Goal: Task Accomplishment & Management: Complete application form

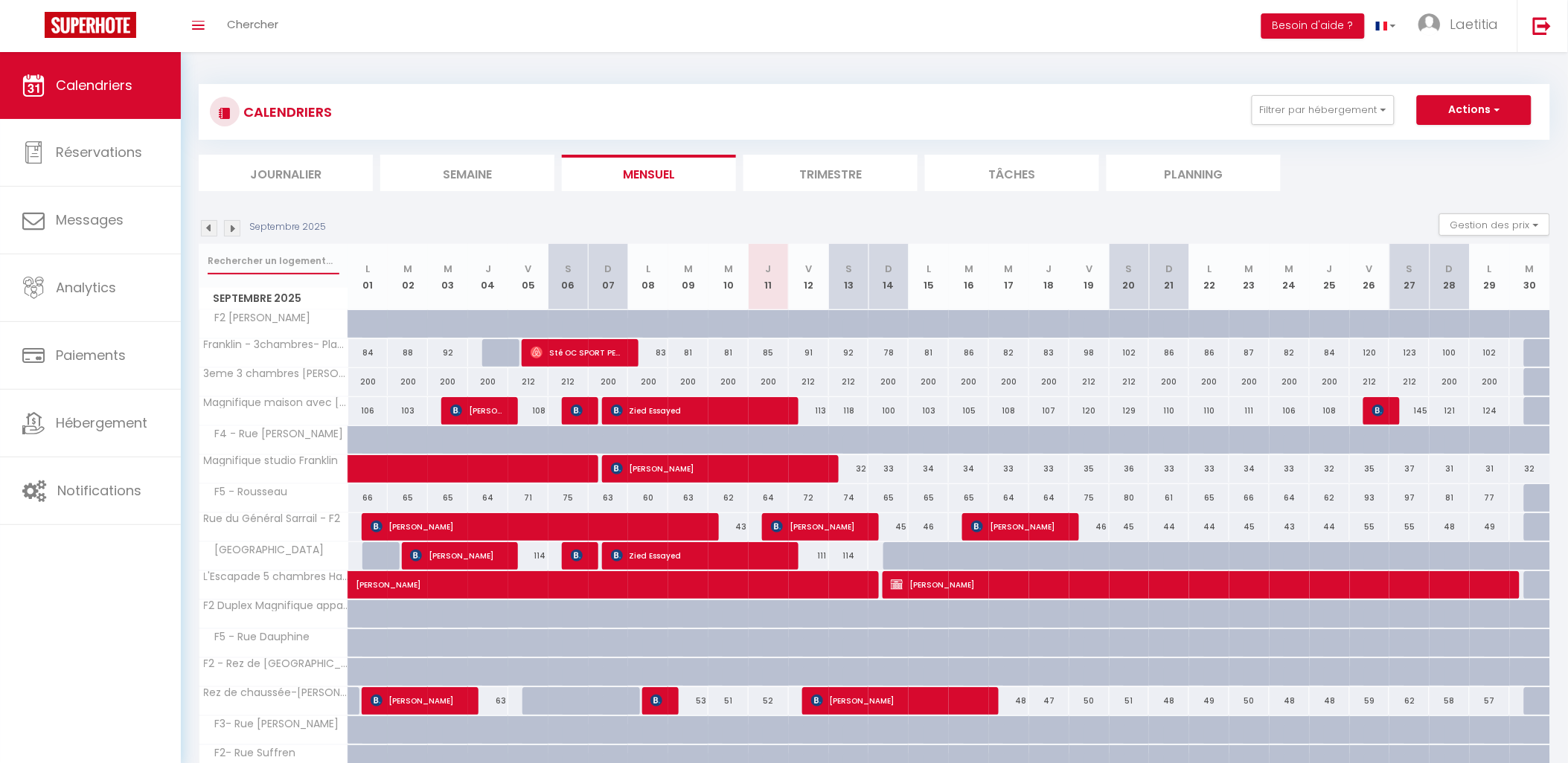
click at [236, 254] on input "text" at bounding box center [274, 261] width 132 height 27
type input "pigny"
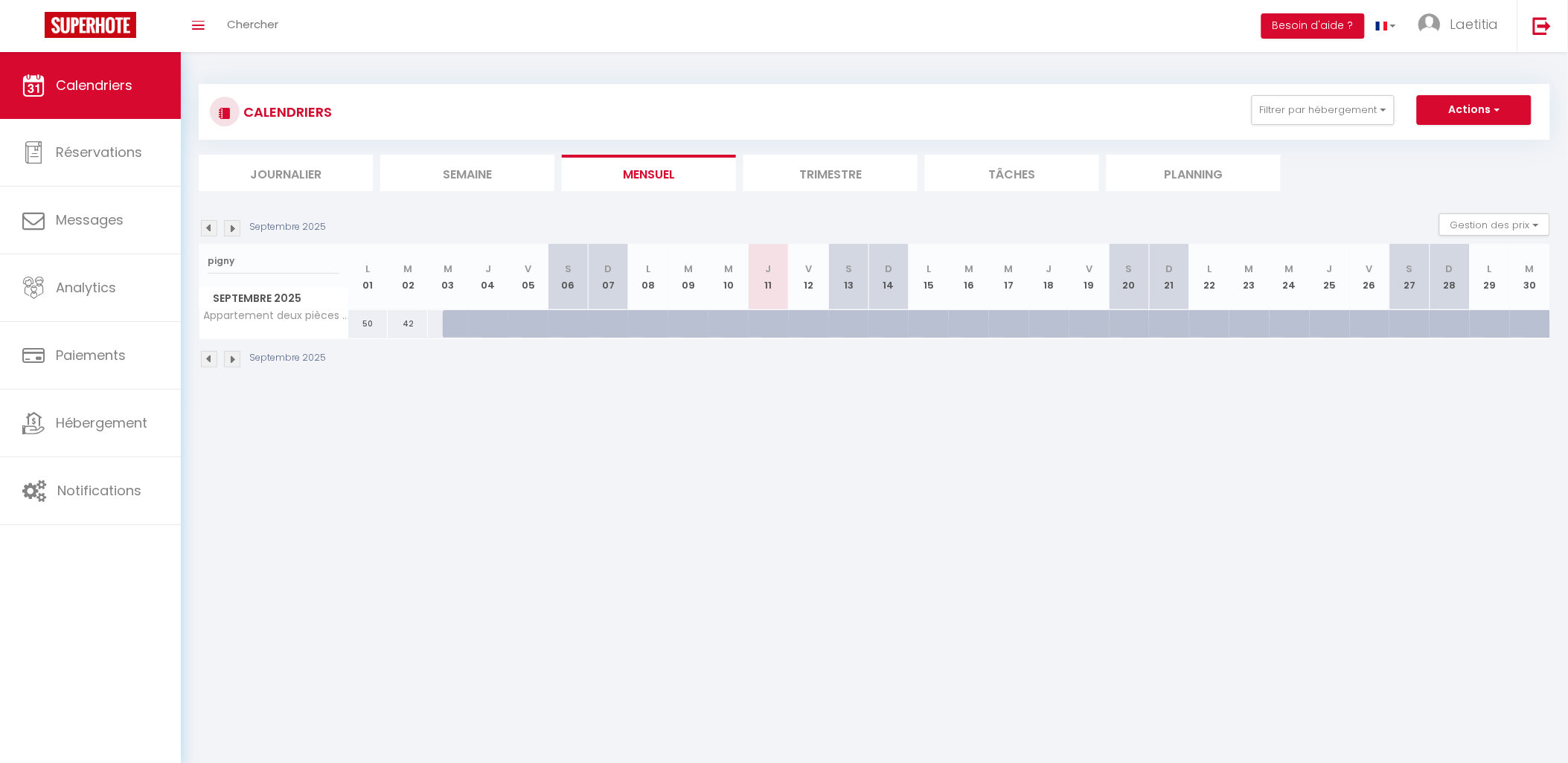
click at [207, 231] on img at bounding box center [209, 229] width 16 height 16
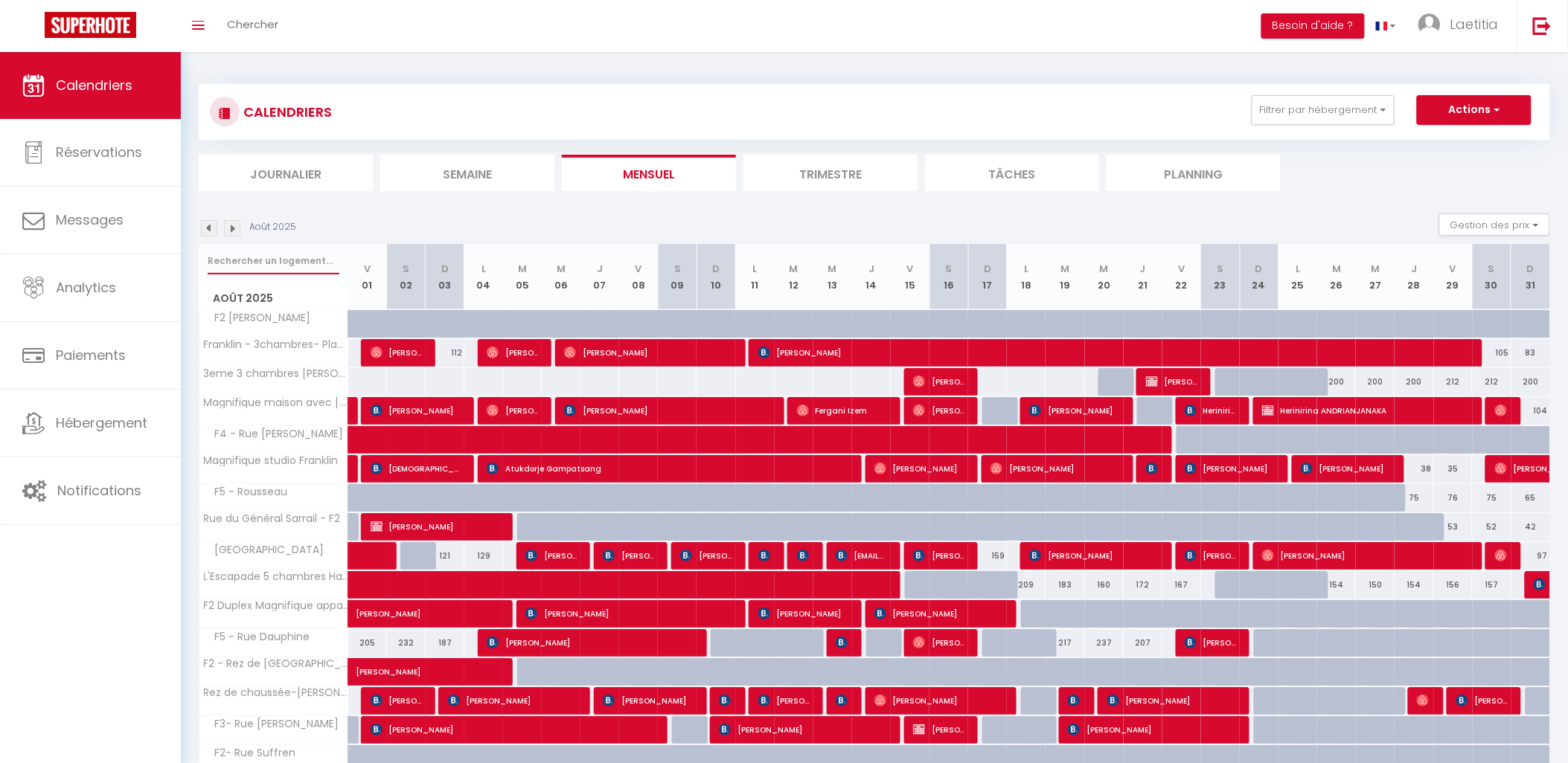
click at [271, 256] on input "text" at bounding box center [274, 261] width 132 height 27
type input "pigny"
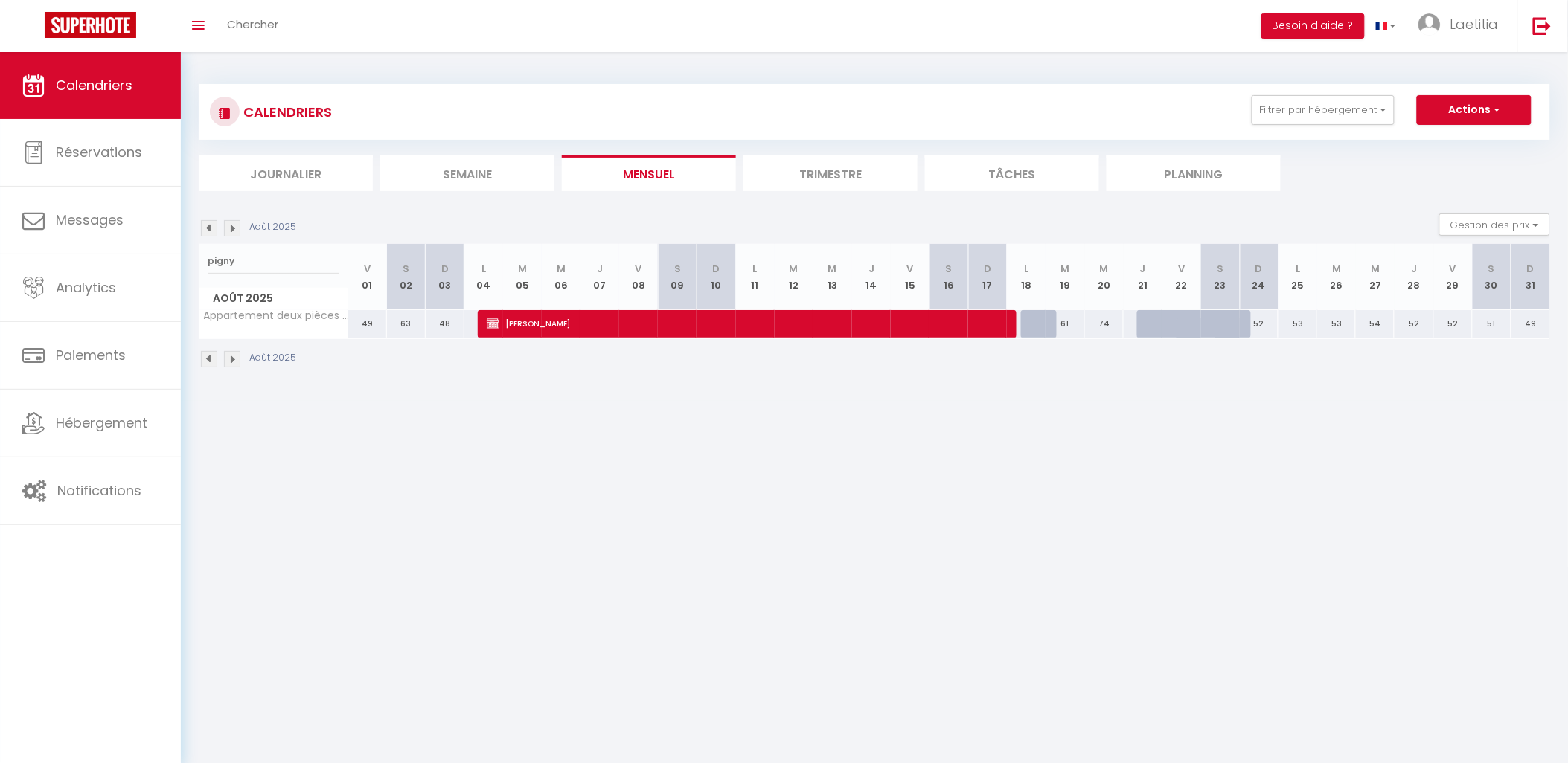
click at [1076, 324] on div "61" at bounding box center [1065, 324] width 38 height 27
type input "61"
select select "1"
type input "[DATE]"
type input "Mer 20 Août 2025"
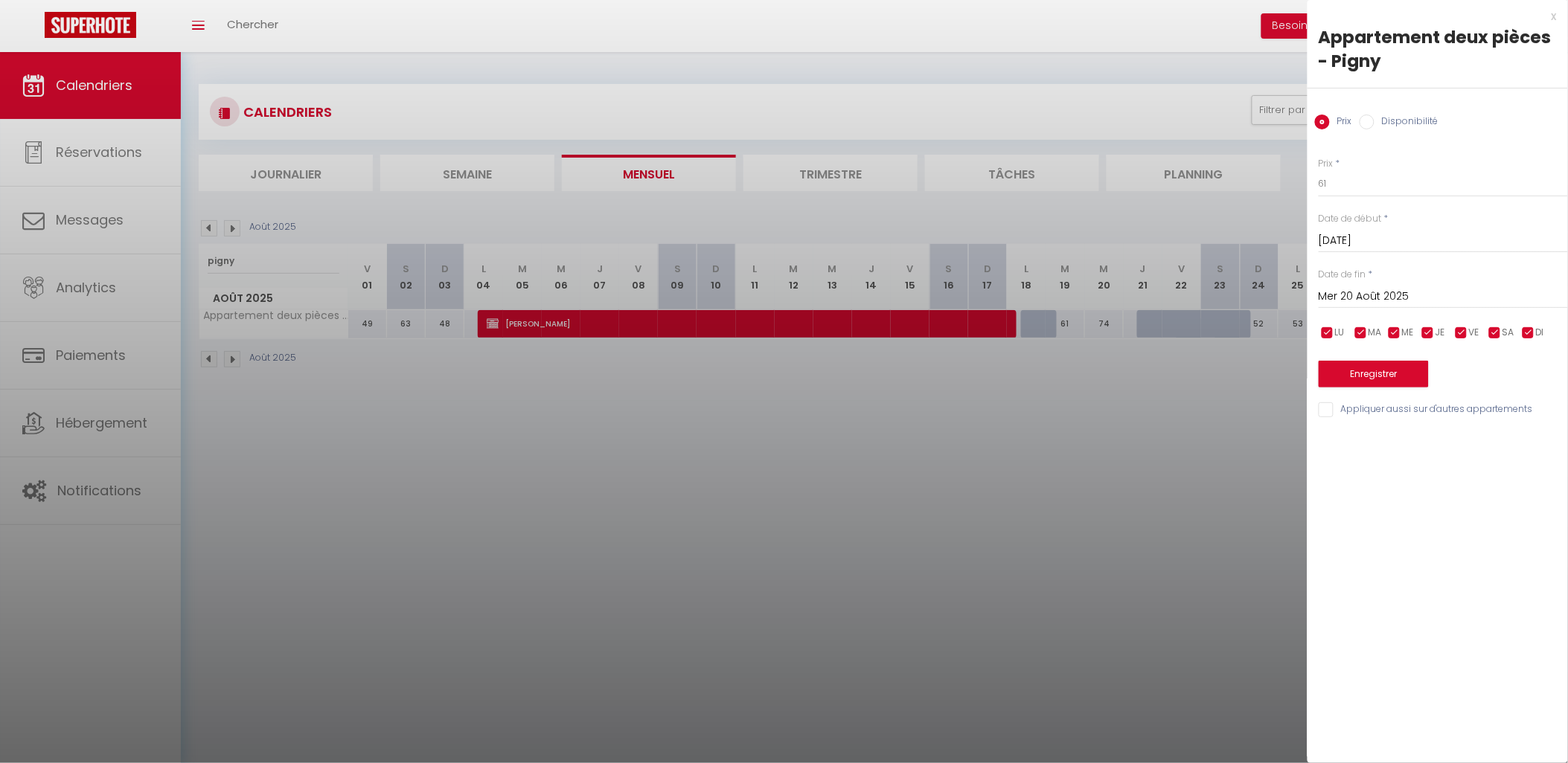
click at [1371, 121] on input "Disponibilité" at bounding box center [1367, 122] width 15 height 15
radio input "true"
radio input "false"
click at [1362, 188] on select "Disponible Indisponible" at bounding box center [1443, 184] width 249 height 28
select select "0"
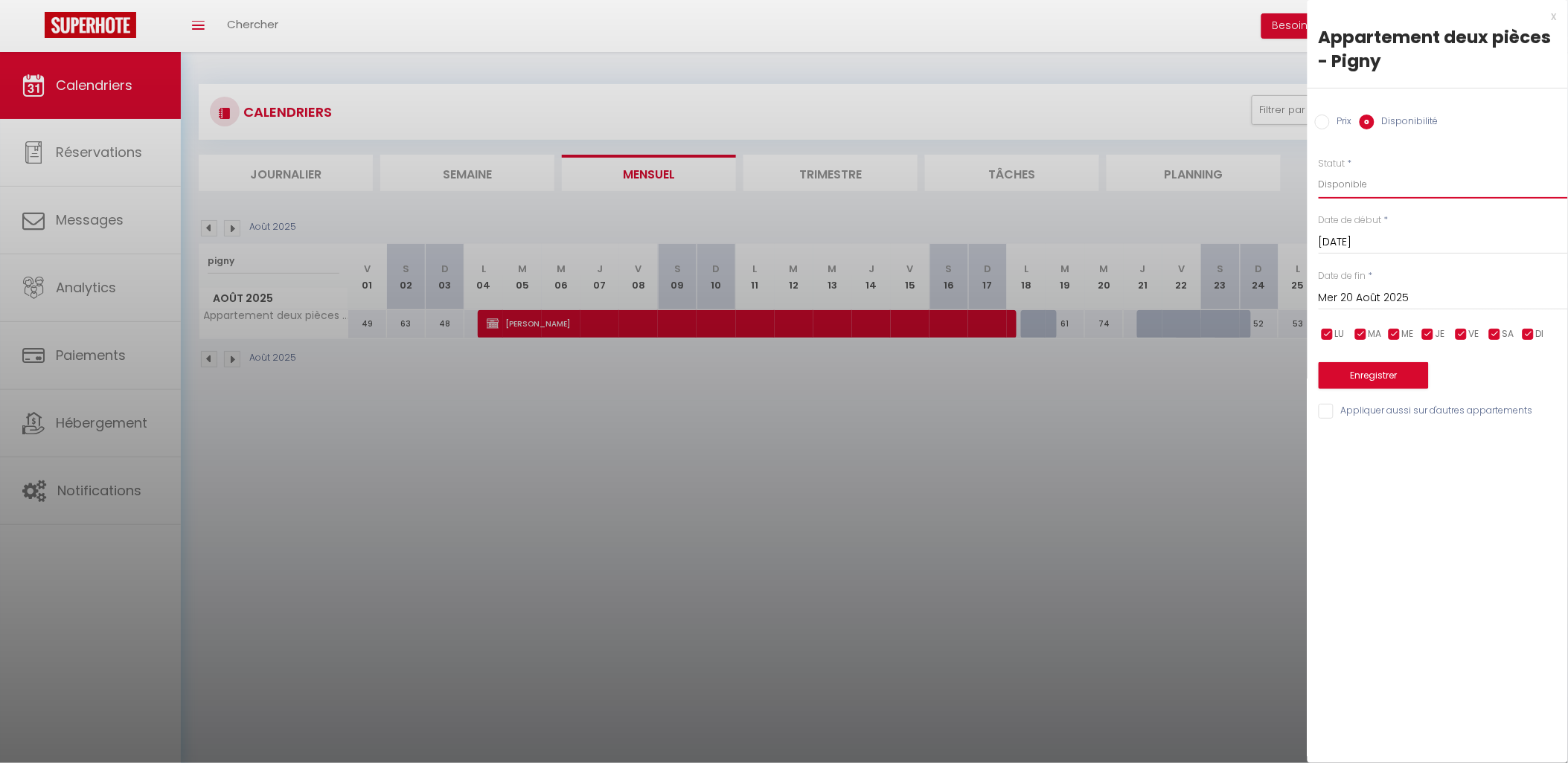
click at [1318, 170] on select "Disponible Indisponible" at bounding box center [1443, 184] width 249 height 28
click at [1358, 296] on input "Mer 20 Août 2025" at bounding box center [1443, 297] width 249 height 19
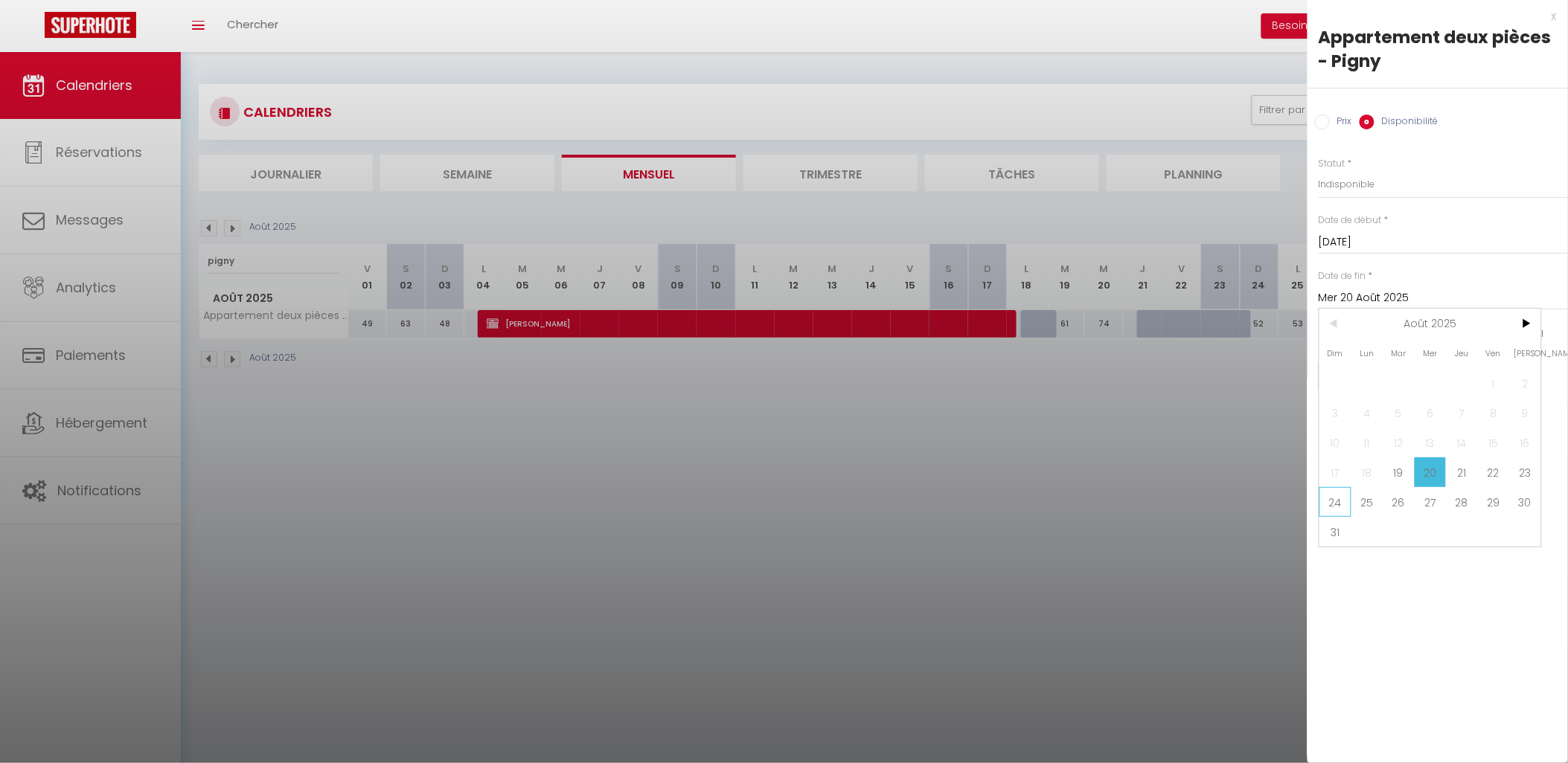
click at [1339, 502] on span "24" at bounding box center [1335, 501] width 32 height 30
type input "Dim 24 Août 2025"
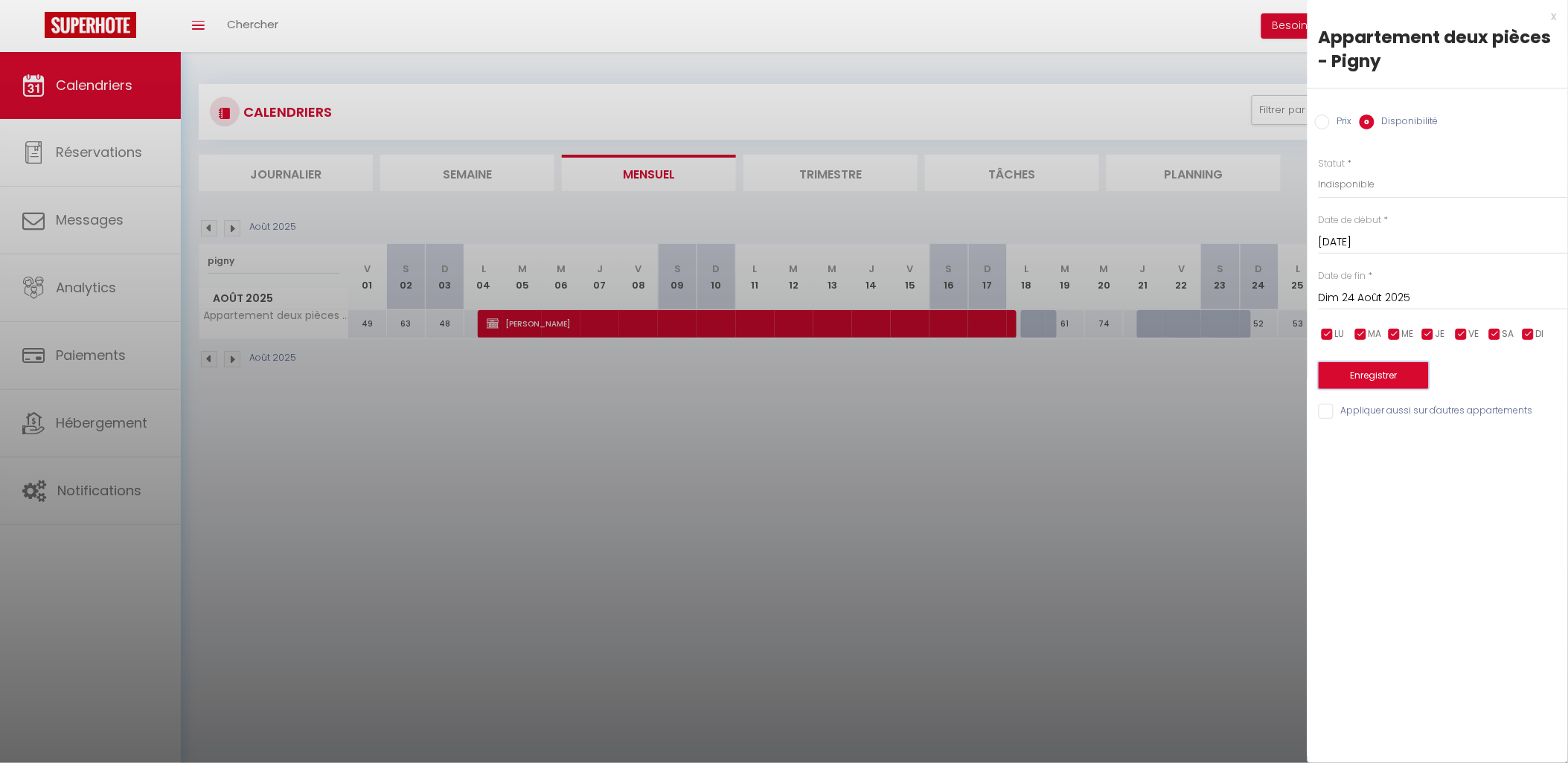
click at [1387, 380] on button "Enregistrer" at bounding box center [1373, 375] width 110 height 27
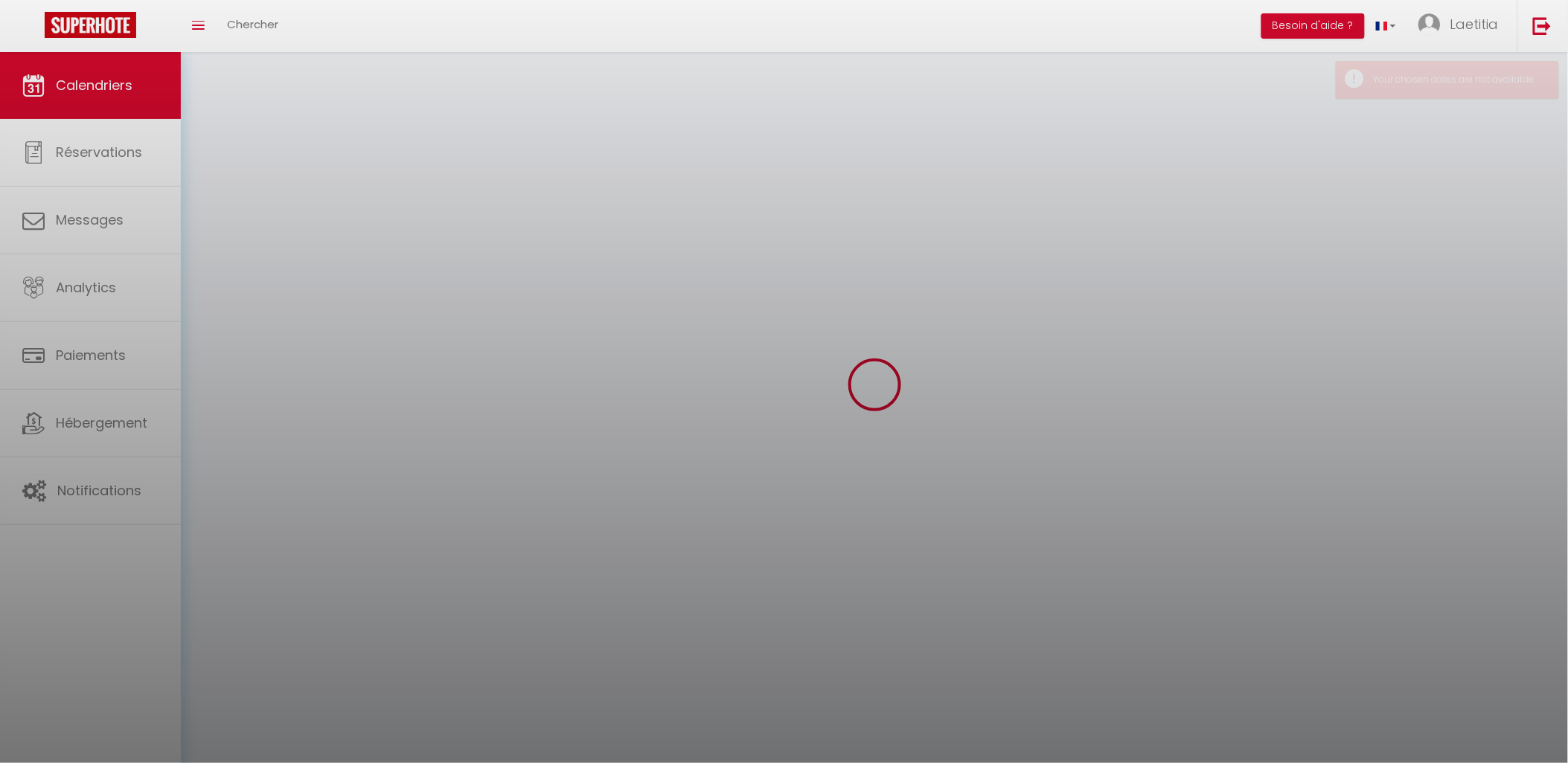
select select "0"
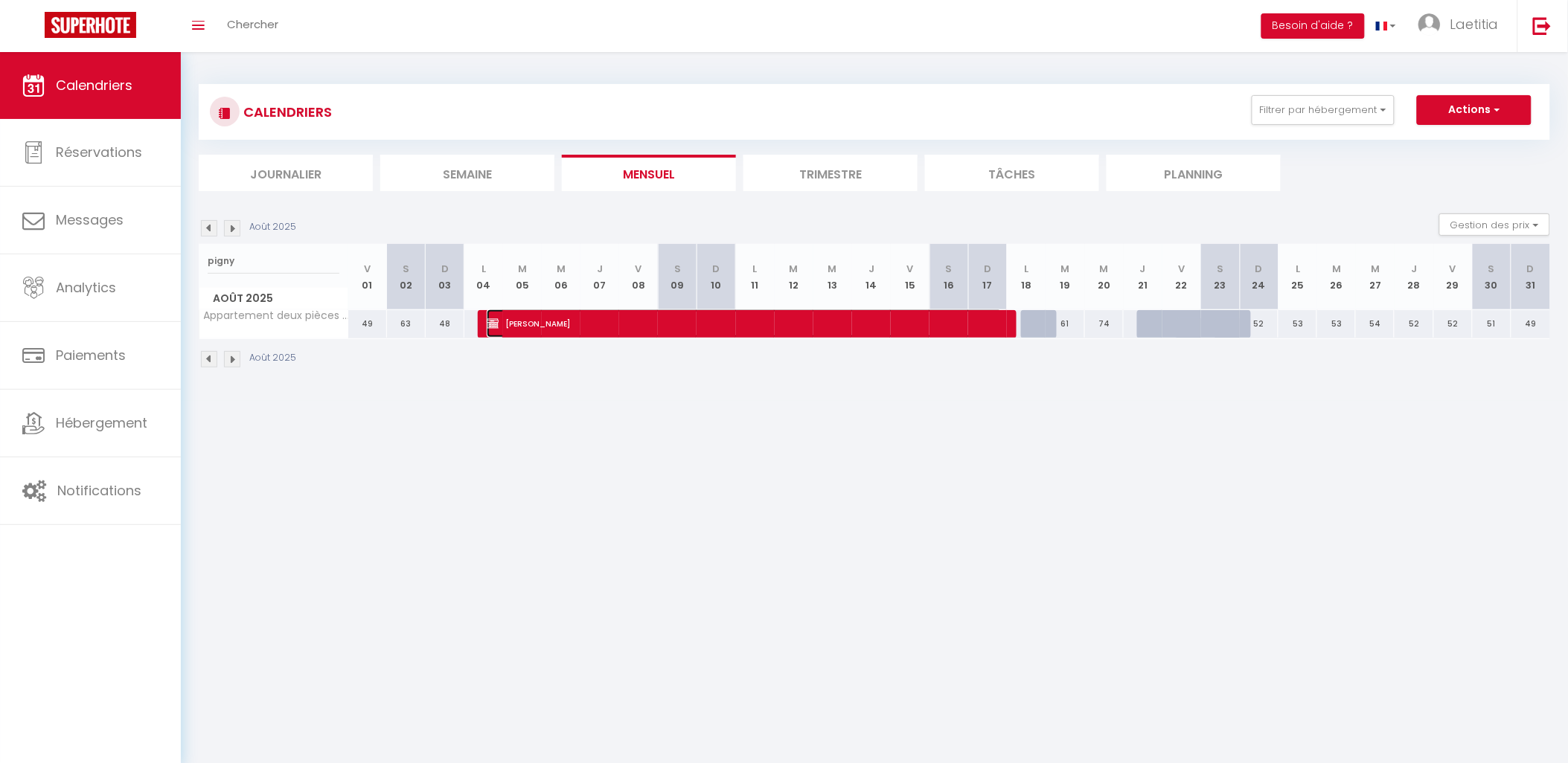
click at [575, 323] on span "[PERSON_NAME]" at bounding box center [744, 323] width 515 height 28
select select "KO"
select select "0"
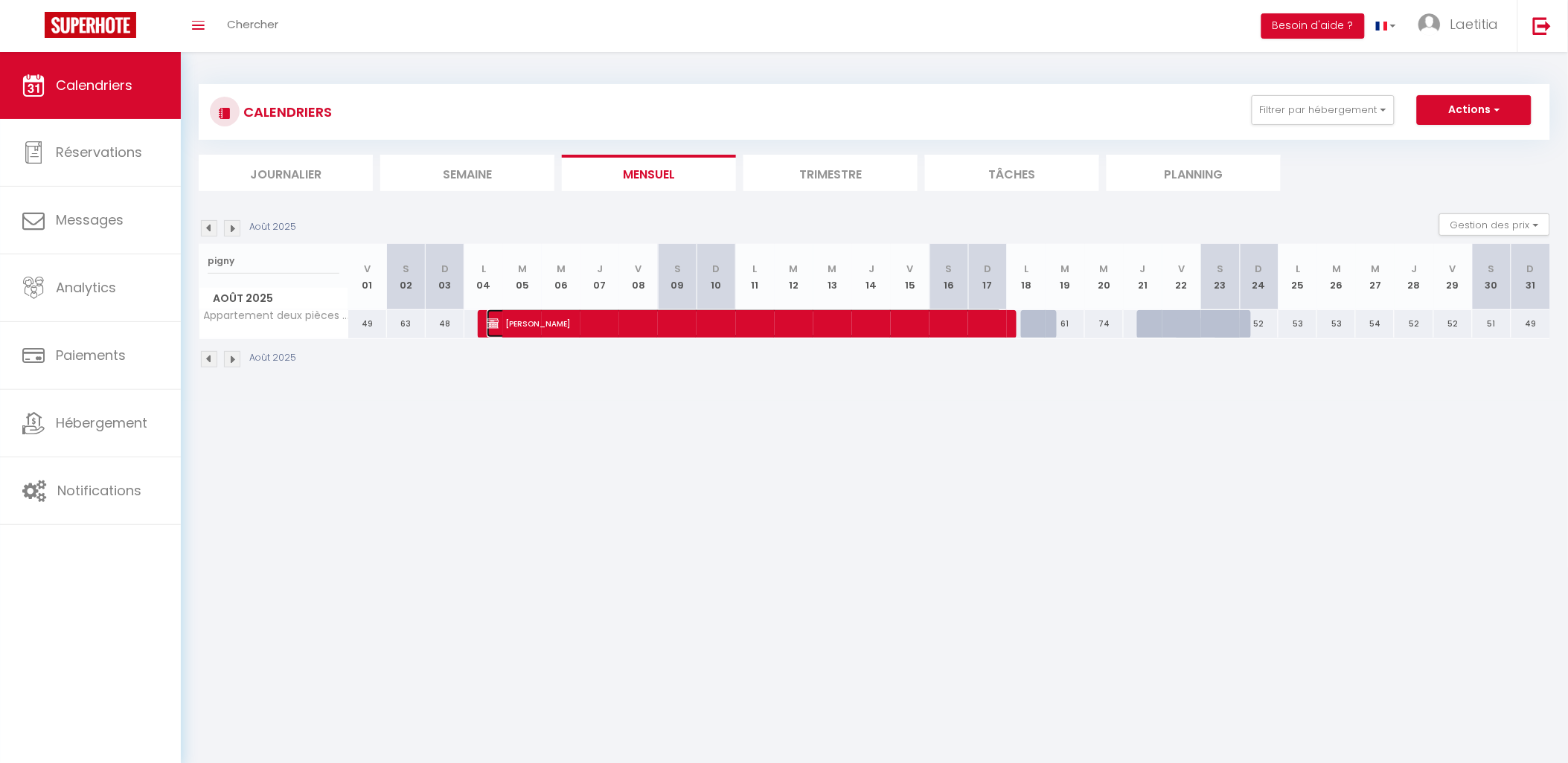
select select "1"
select select
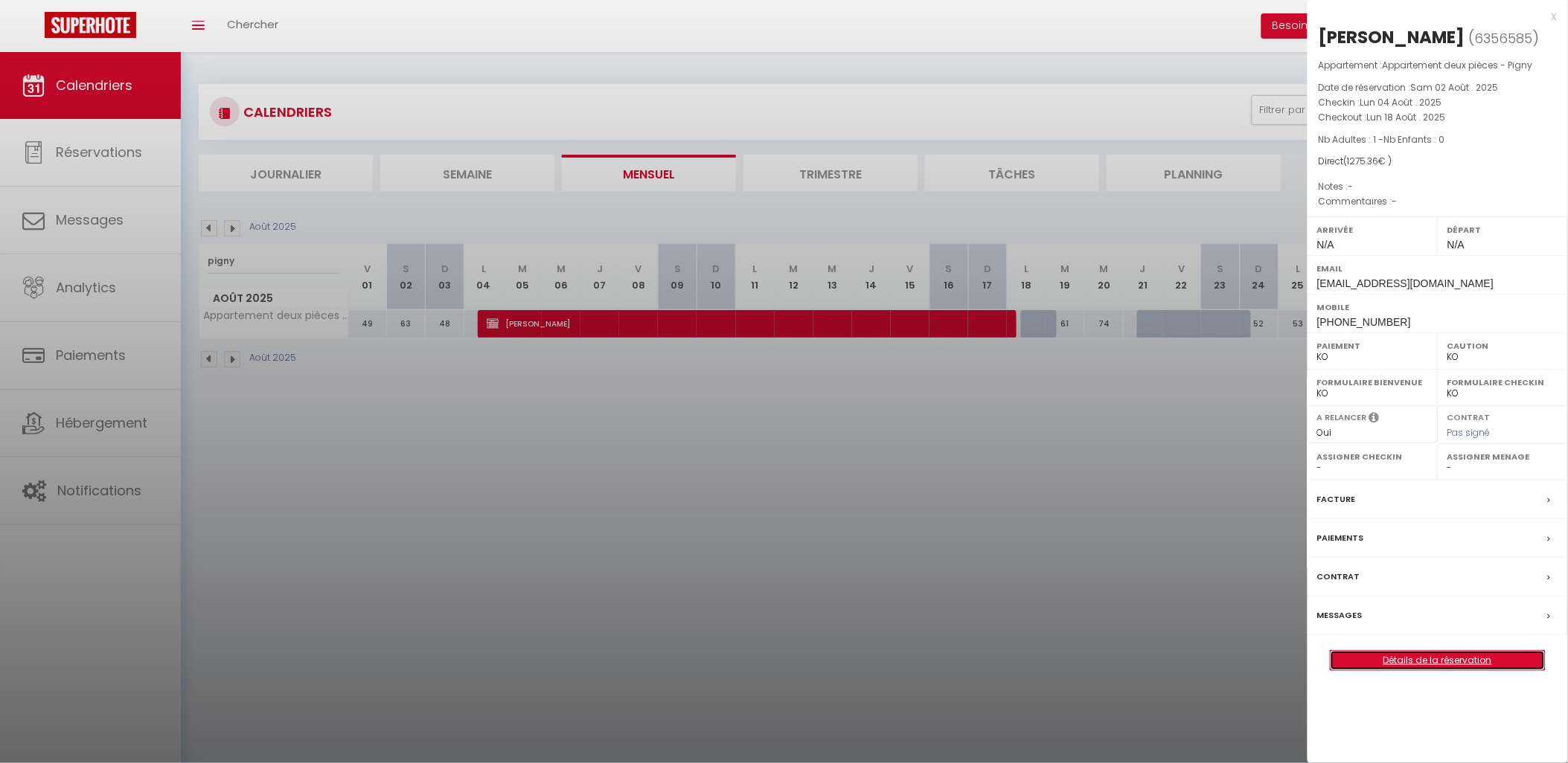
click at [1395, 670] on link "Détails de la réservation" at bounding box center [1437, 660] width 214 height 19
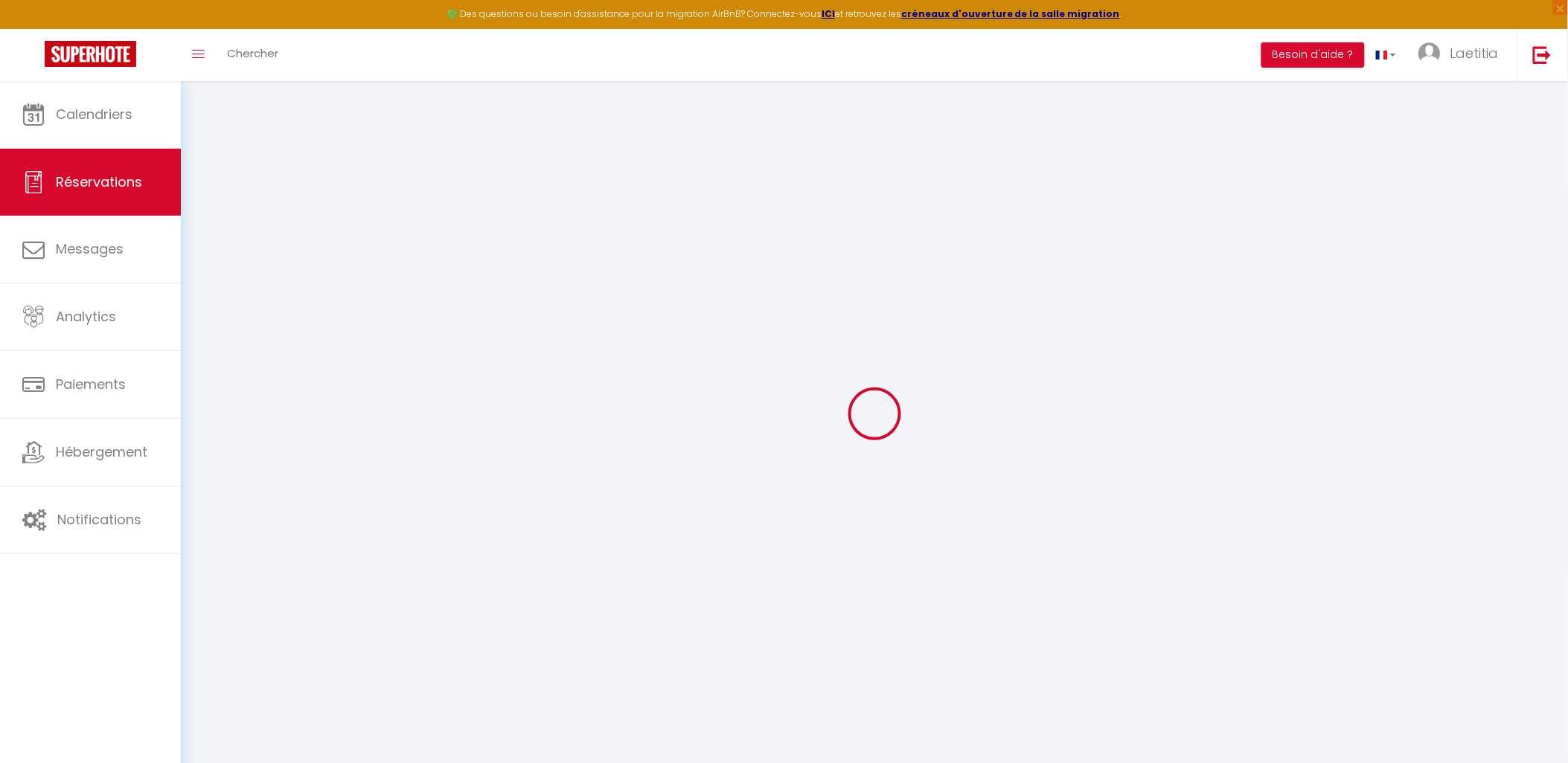
type input "[PERSON_NAME]"
type input "[EMAIL_ADDRESS][DOMAIN_NAME]"
type input "[PHONE_NUMBER]"
select select "FR"
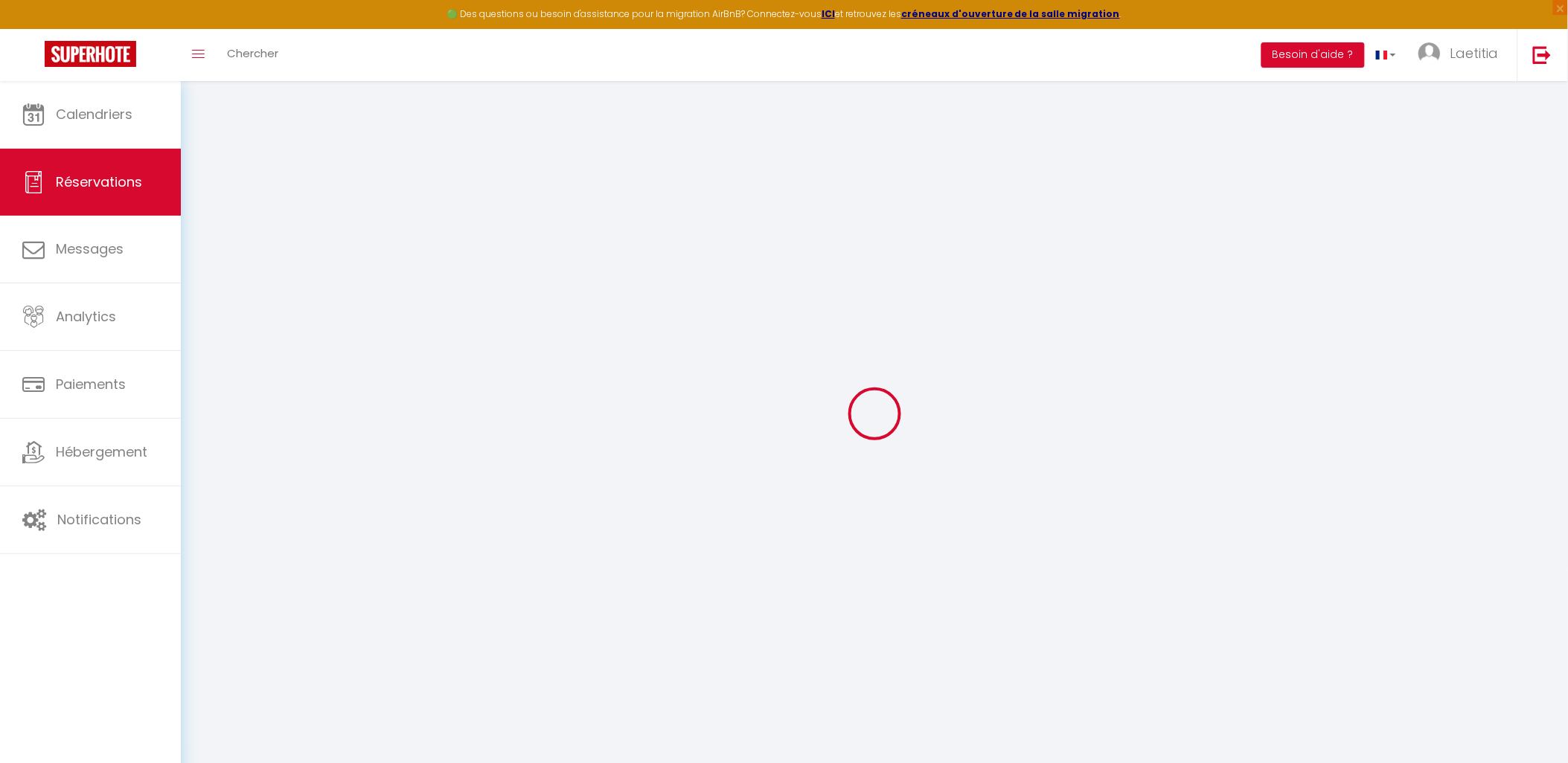
select select "69107"
select select "2"
type input "Lun 04 Août 2025"
select select
type input "Lun 18 Août 2025"
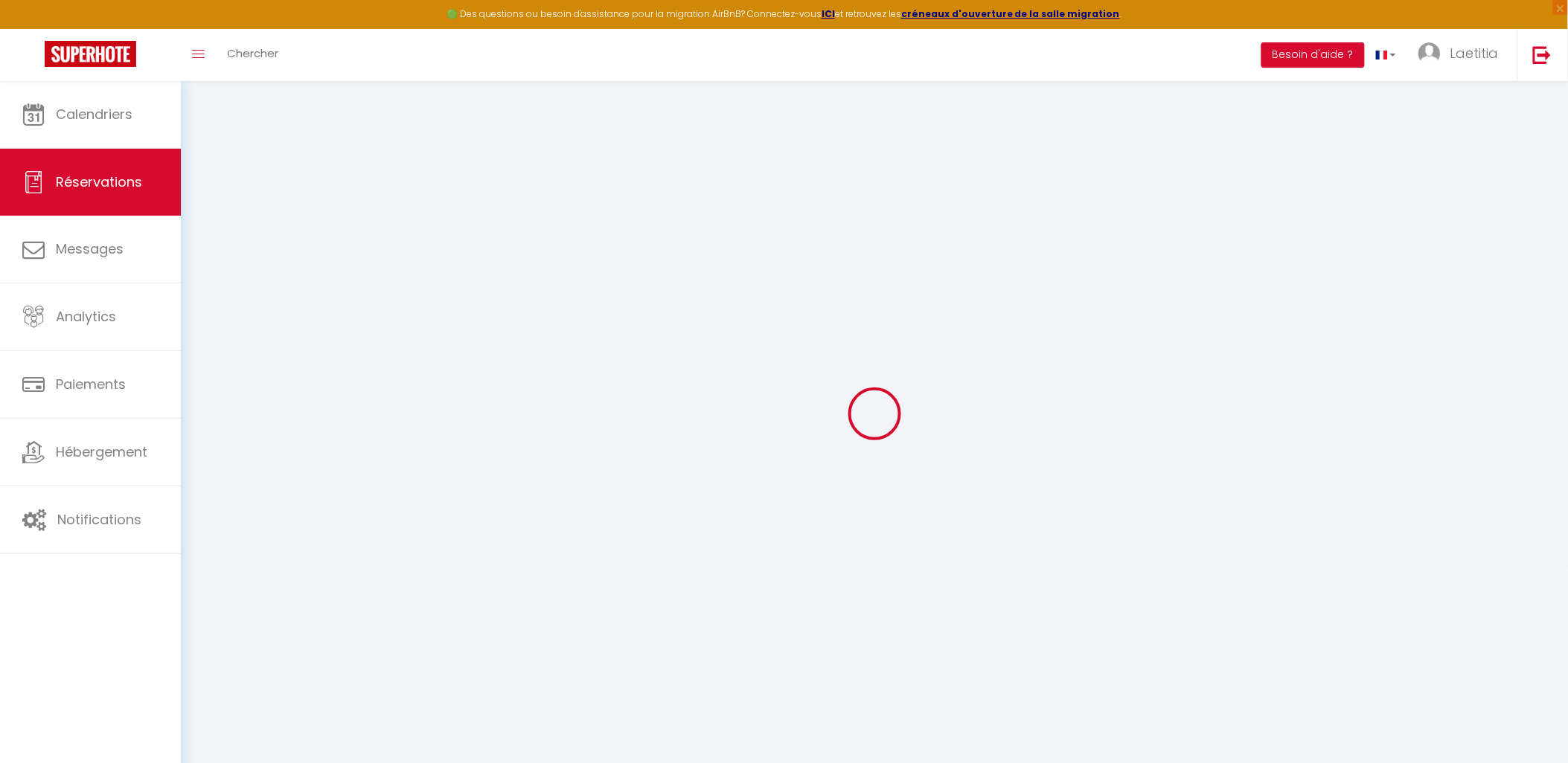
select select
type input "1"
select select "10"
select select
type input "1186"
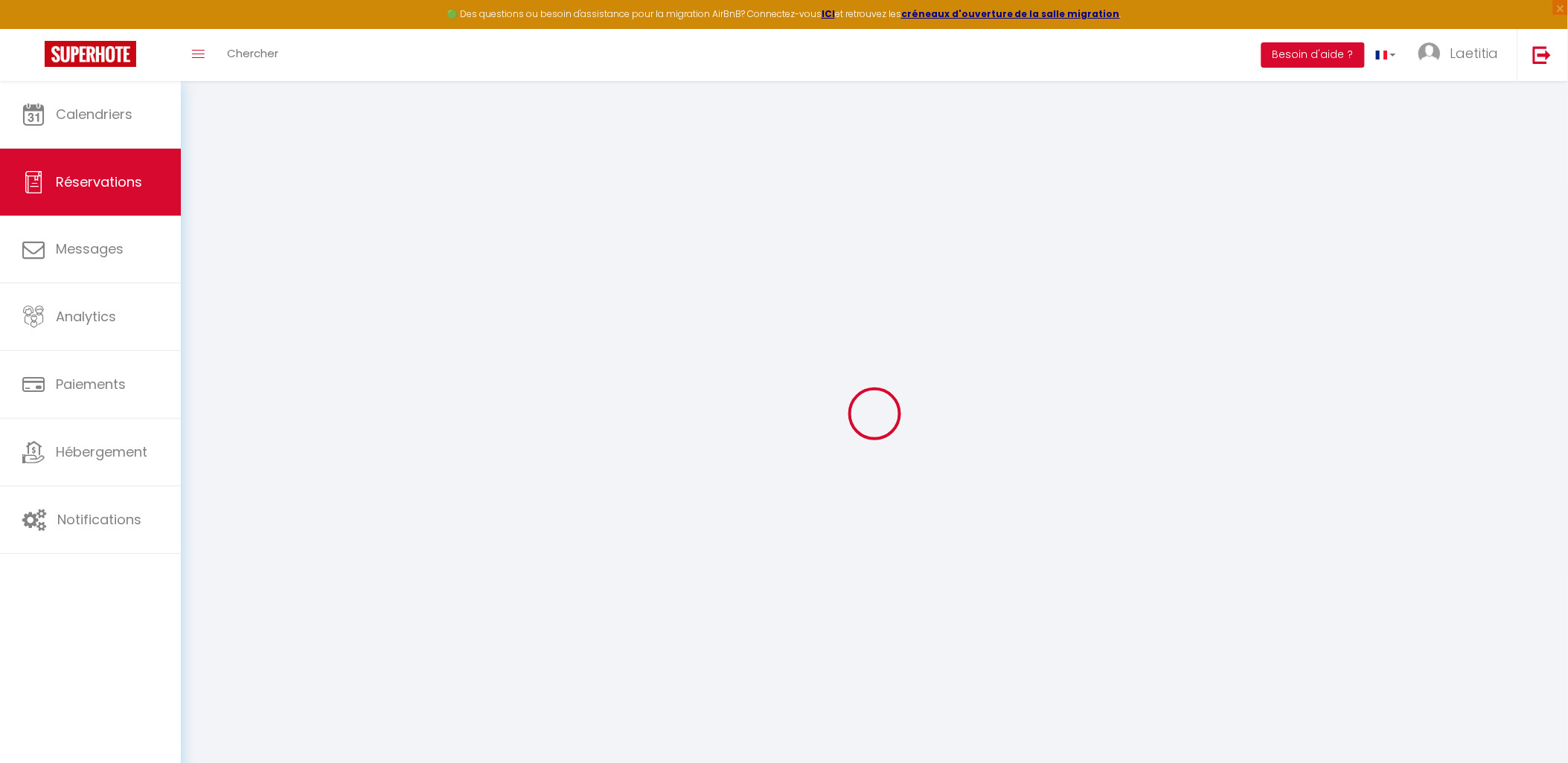
checkbox input "false"
type input "625.36"
type input "0"
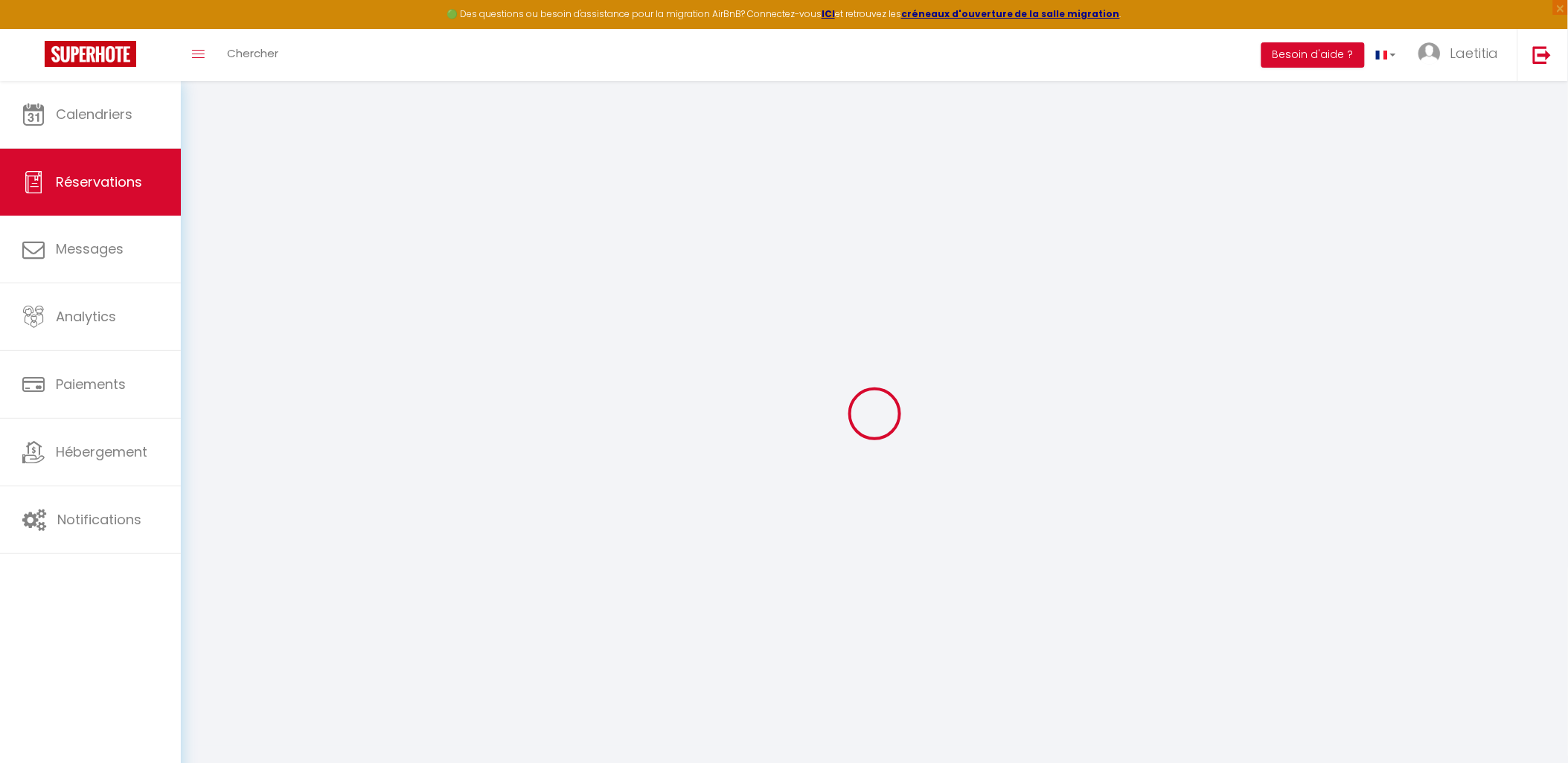
select select
select select "14"
checkbox input "false"
select select
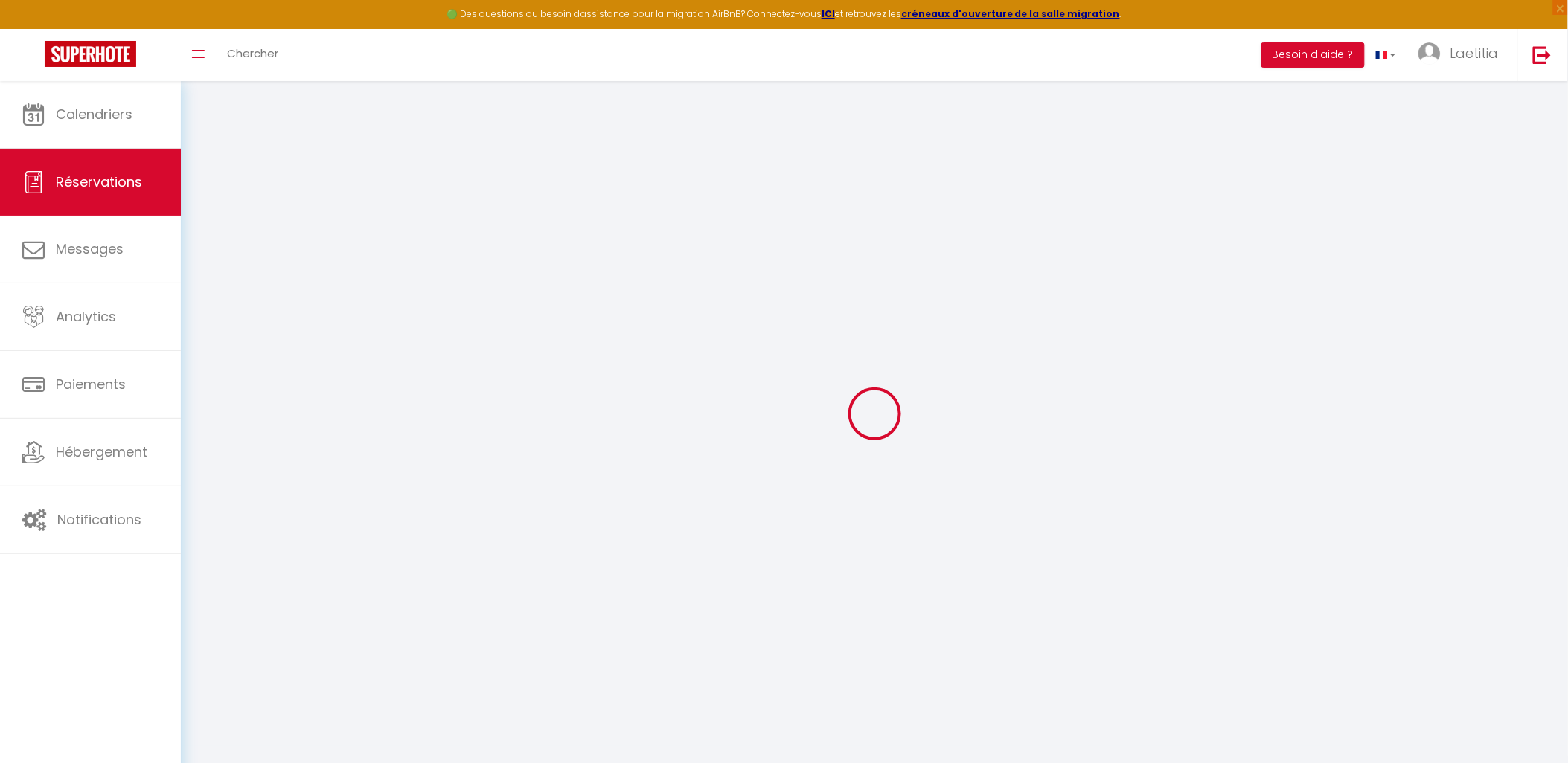
select select
checkbox input "false"
select select
checkbox input "false"
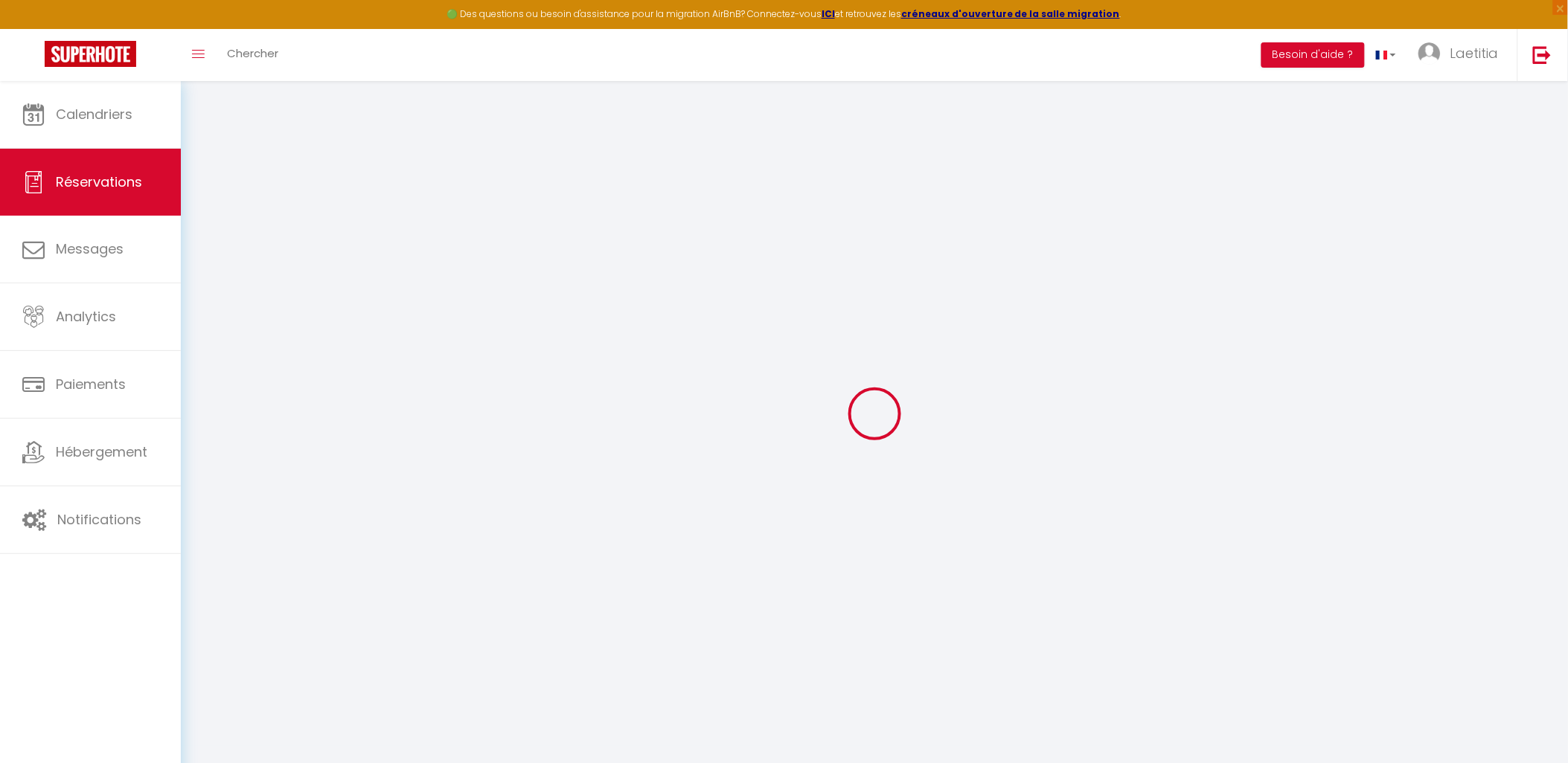
select select
checkbox input "false"
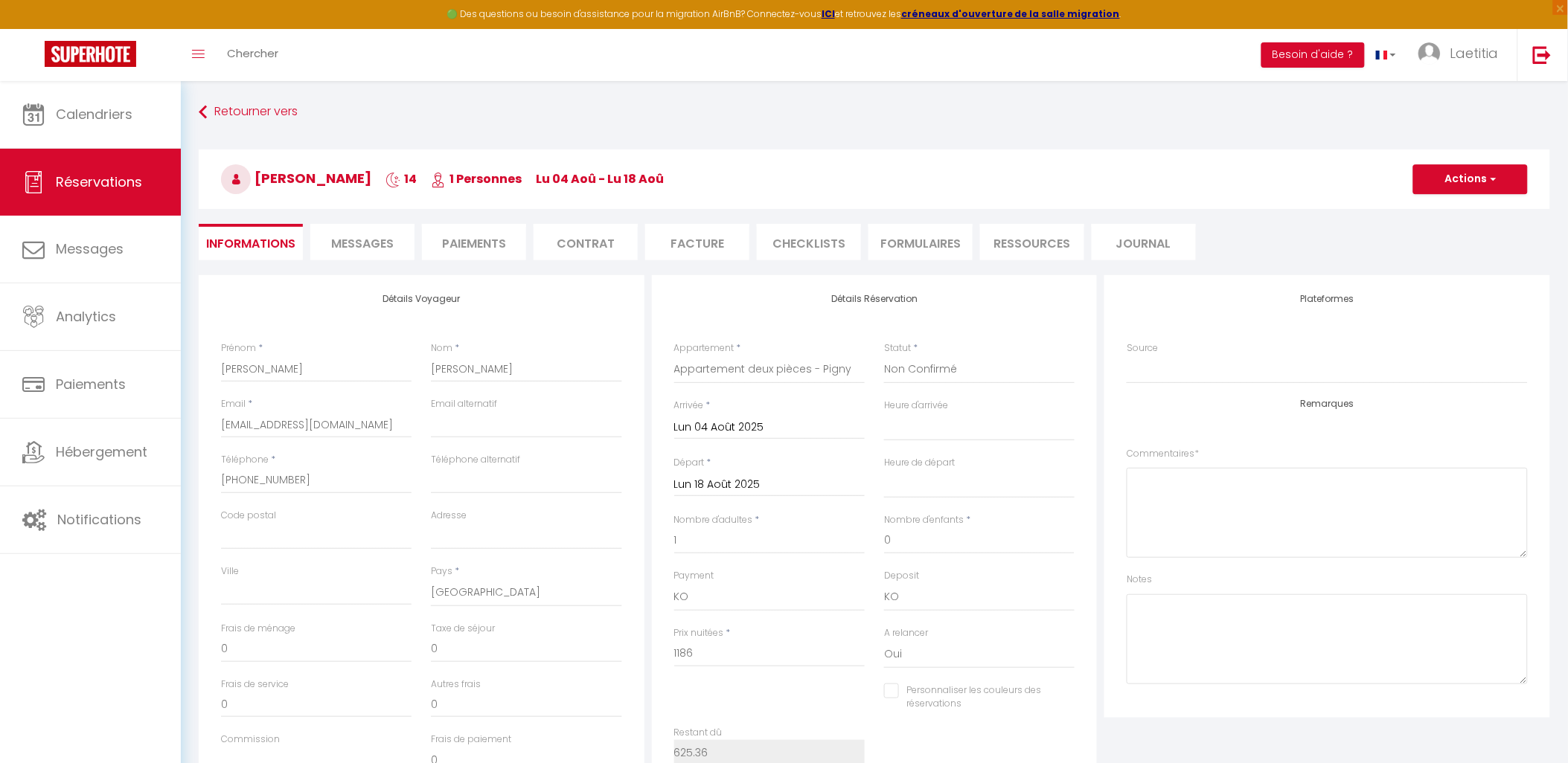
type input "30"
type input "59.36"
select select
checkbox input "false"
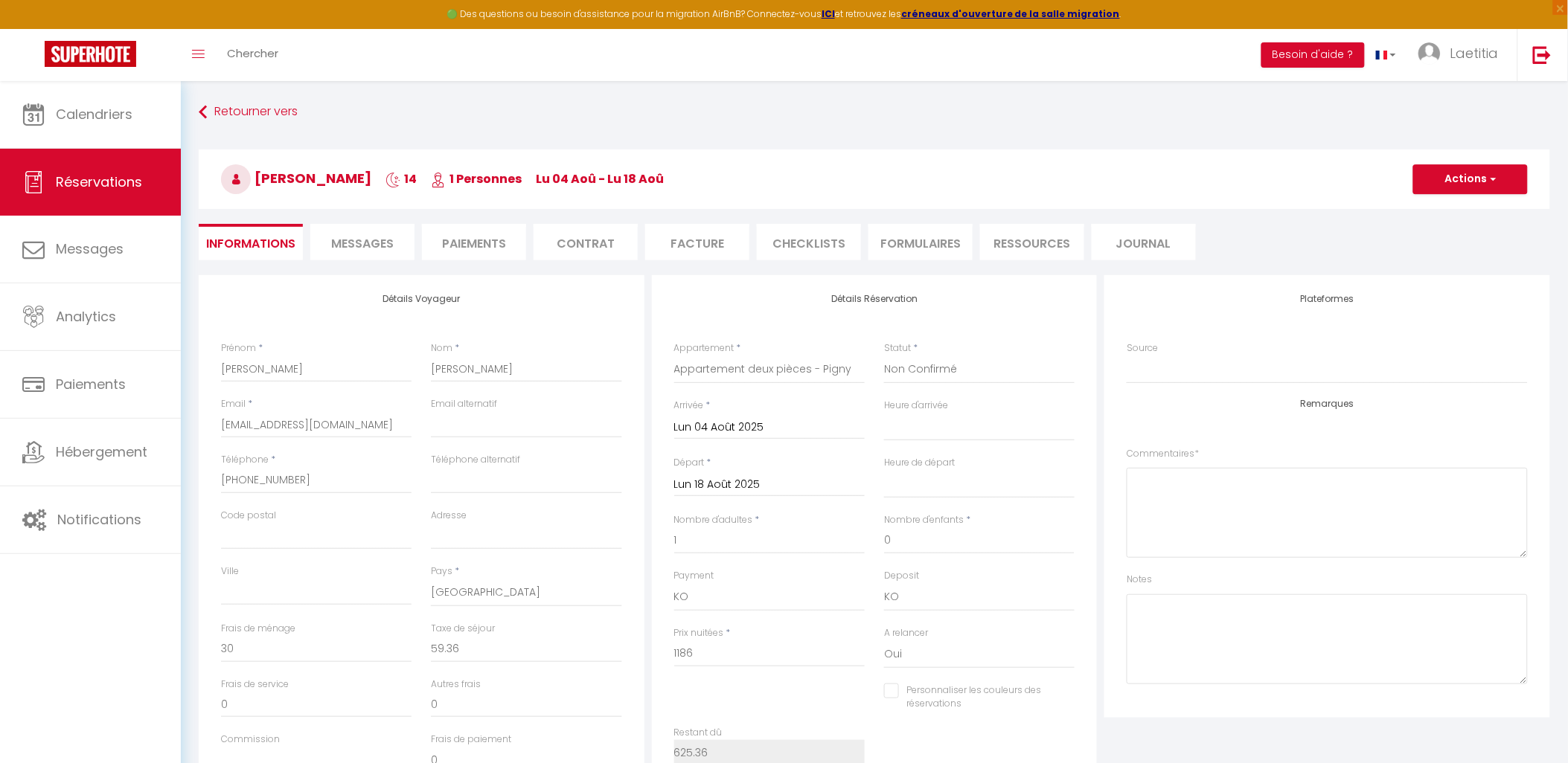
select select
click at [713, 484] on input "Lun 18 Août 2025" at bounding box center [769, 484] width 190 height 19
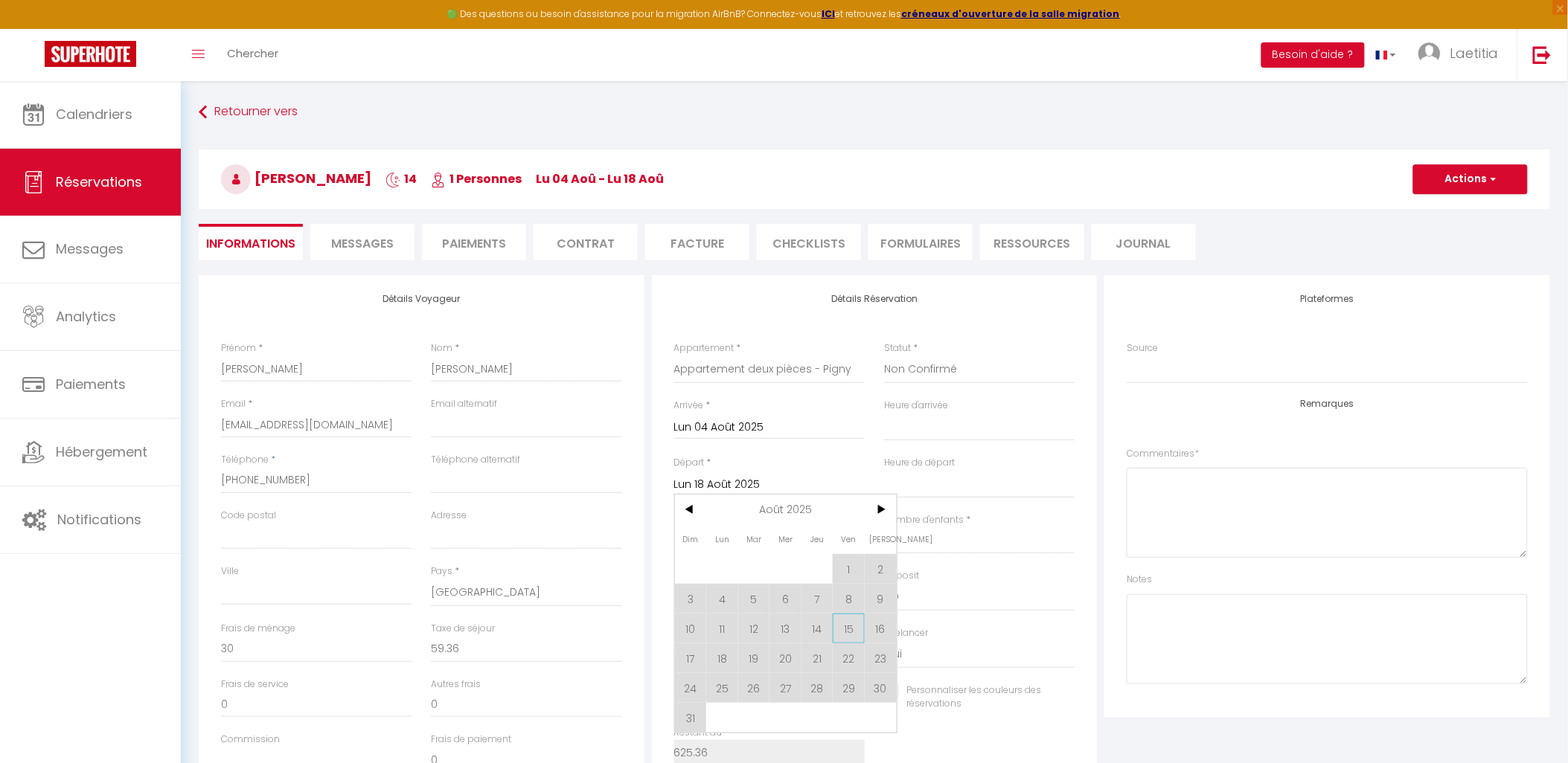
click at [845, 638] on span "15" at bounding box center [849, 629] width 32 height 30
select select
type input "Ven 15 Août 2025"
select select
checkbox input "false"
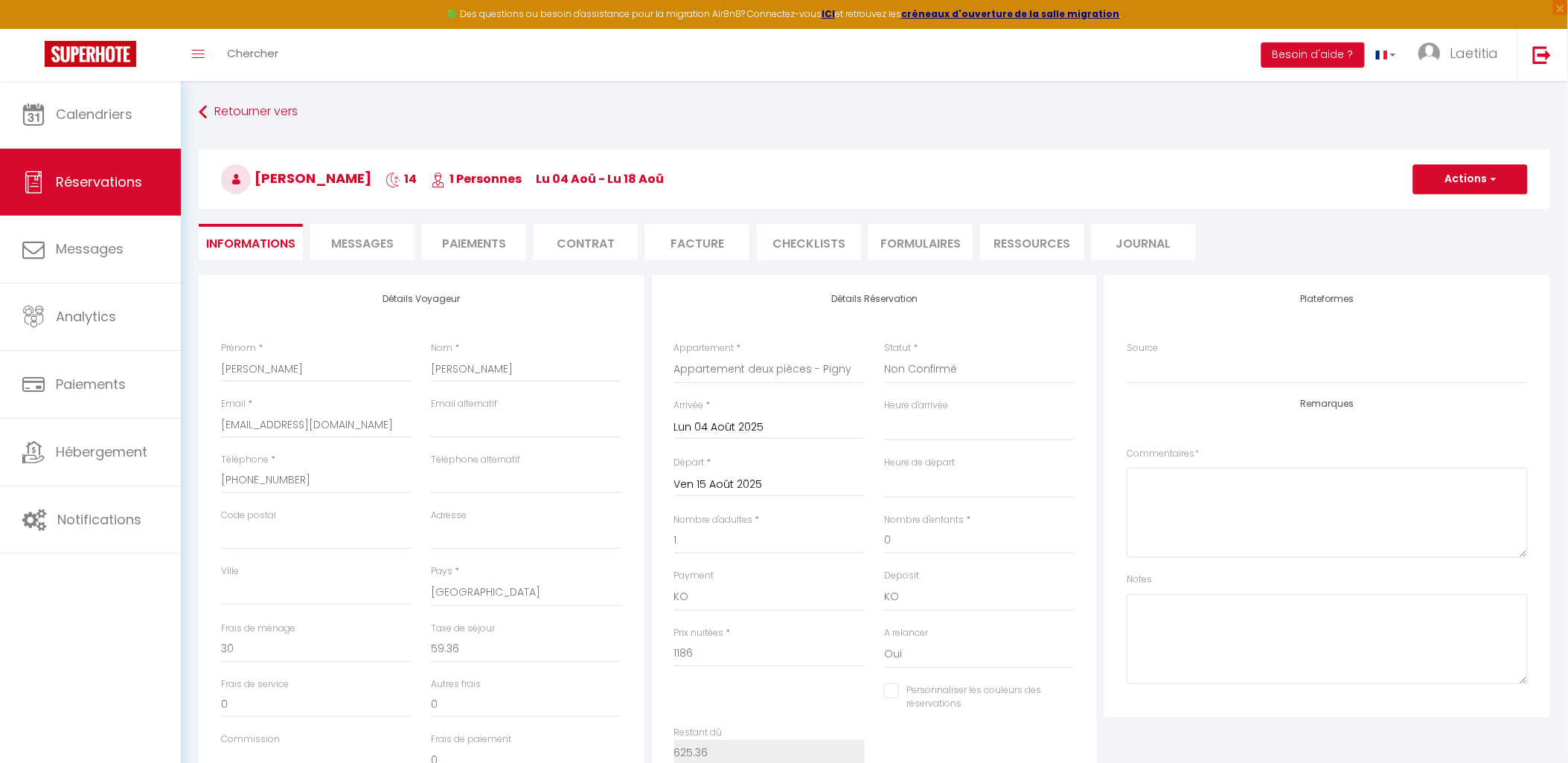
type input "45.21"
select select
type input "905"
checkbox input "false"
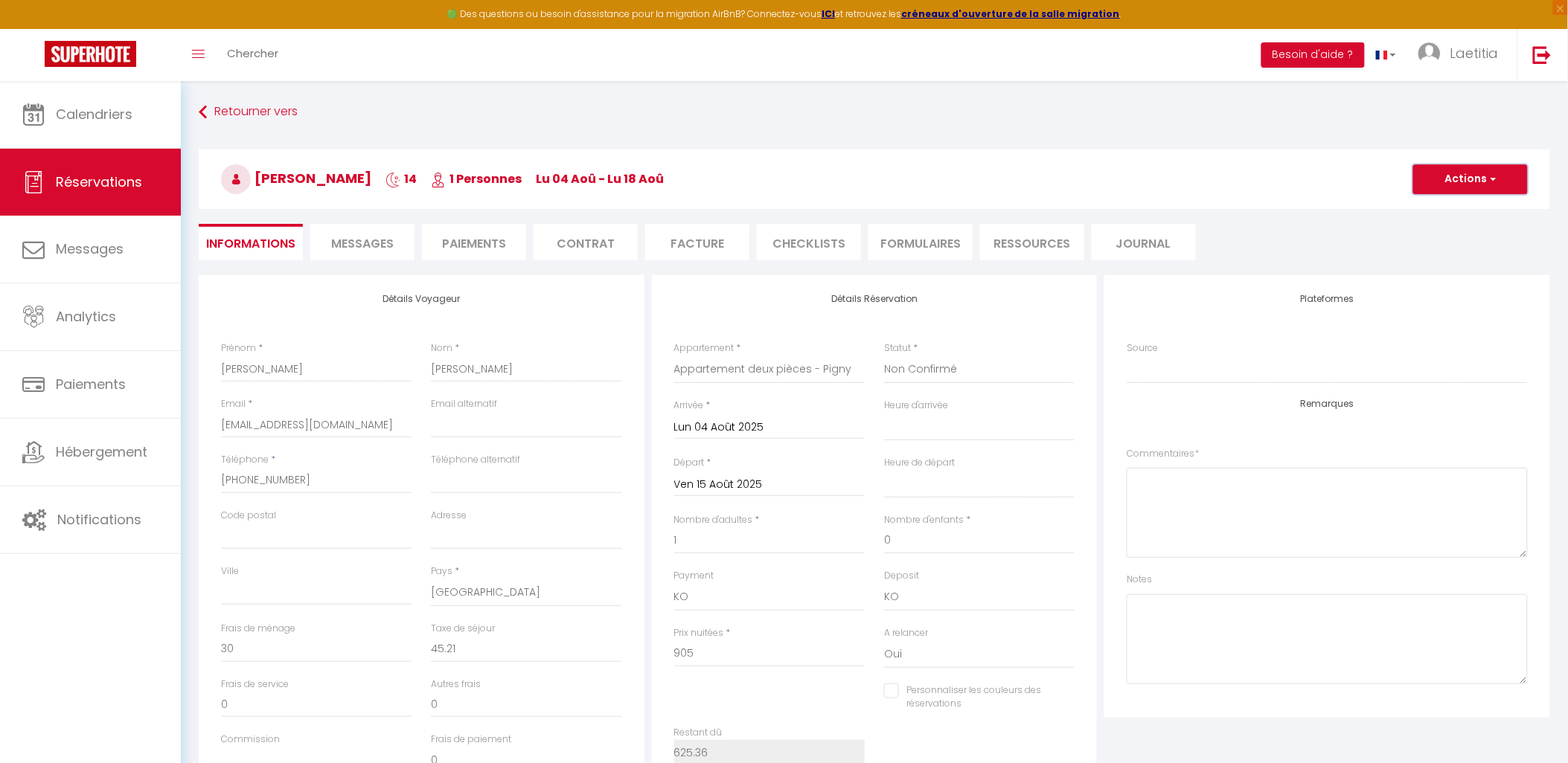
click at [1432, 188] on button "Actions" at bounding box center [1470, 179] width 114 height 30
click at [1430, 212] on link "Enregistrer" at bounding box center [1455, 211] width 117 height 19
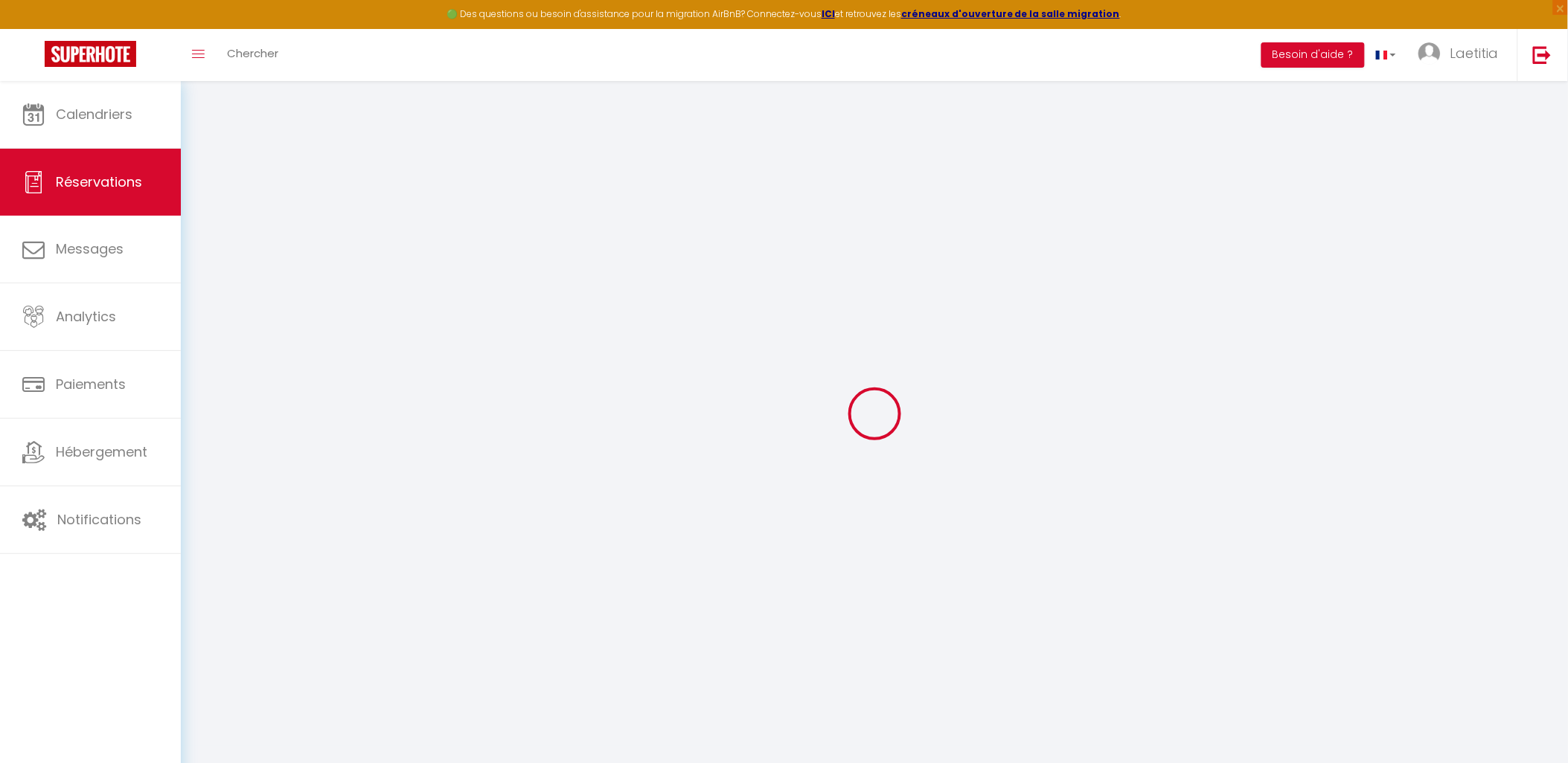
select select "not_cancelled"
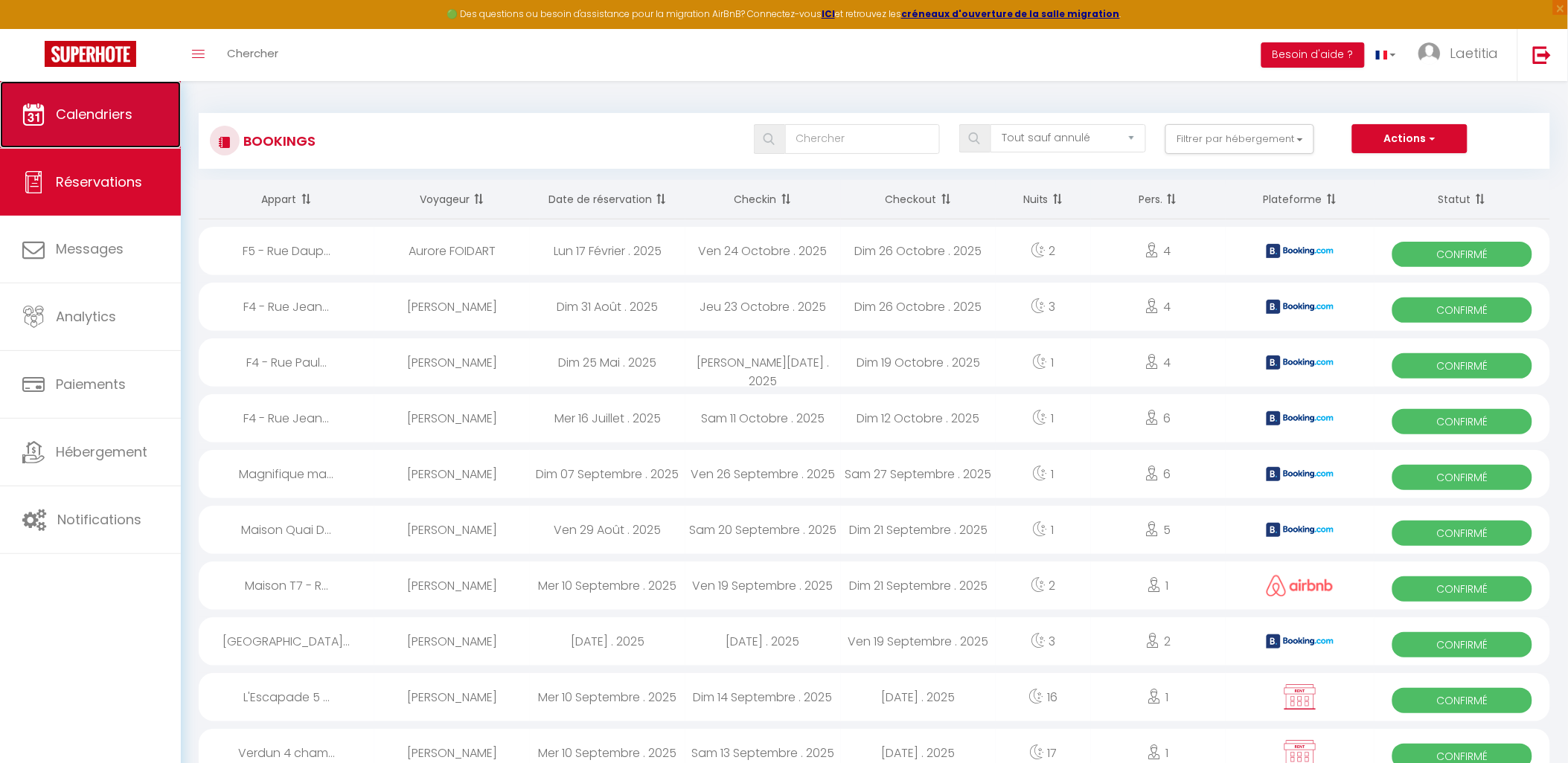
click at [130, 132] on link "Calendriers" at bounding box center [91, 114] width 181 height 67
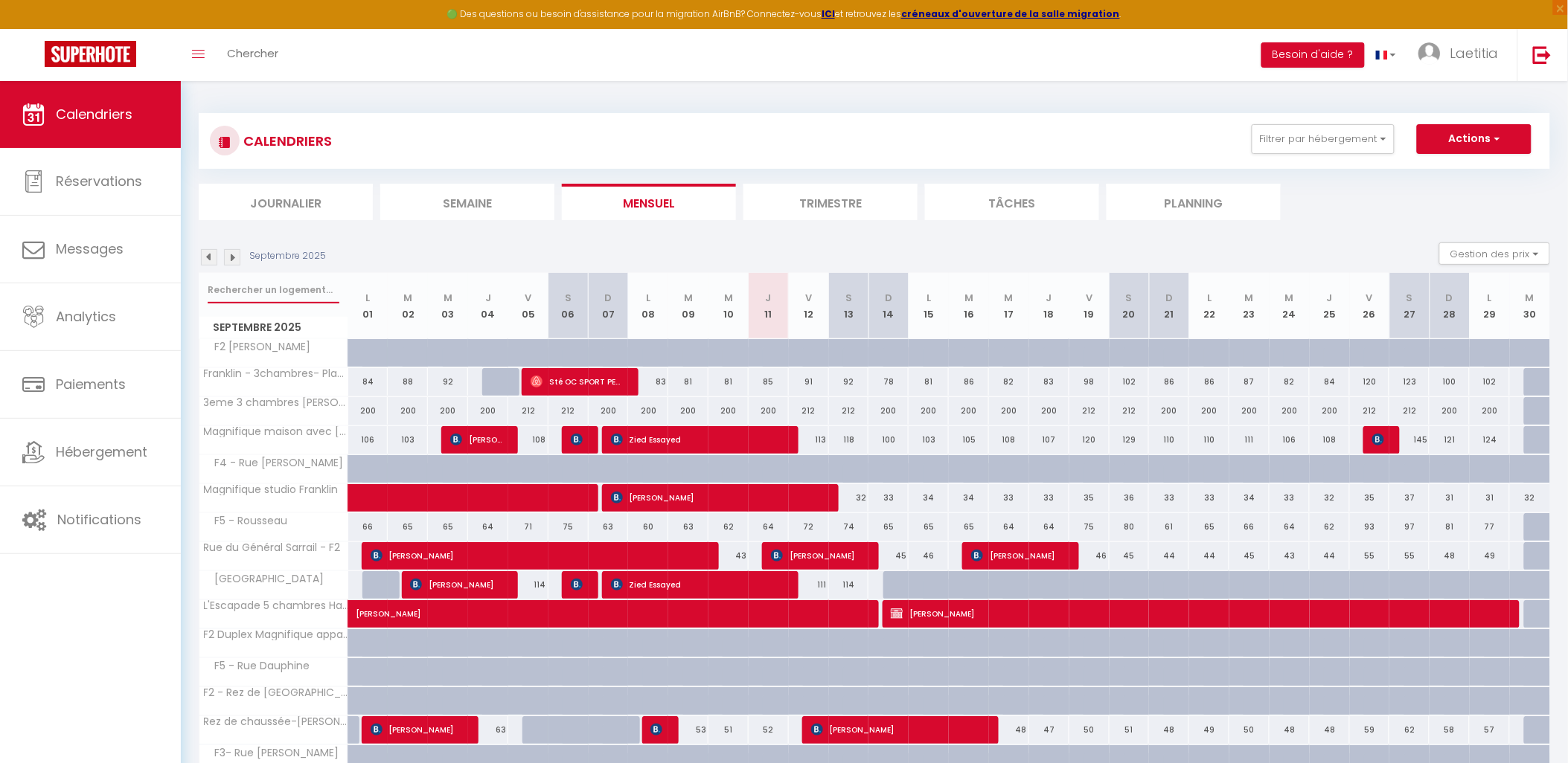
click at [309, 291] on input "text" at bounding box center [274, 289] width 132 height 27
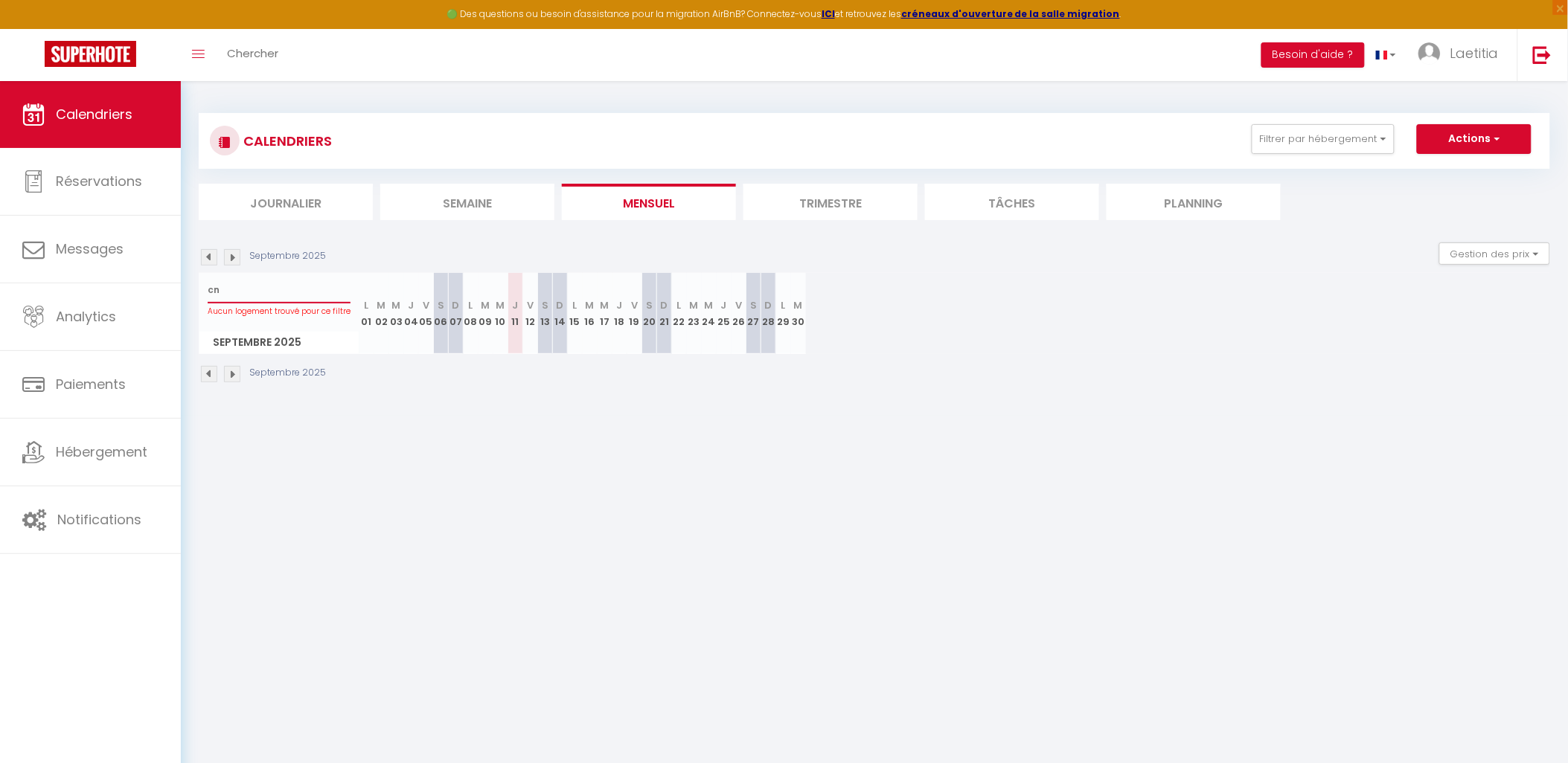
type input "c"
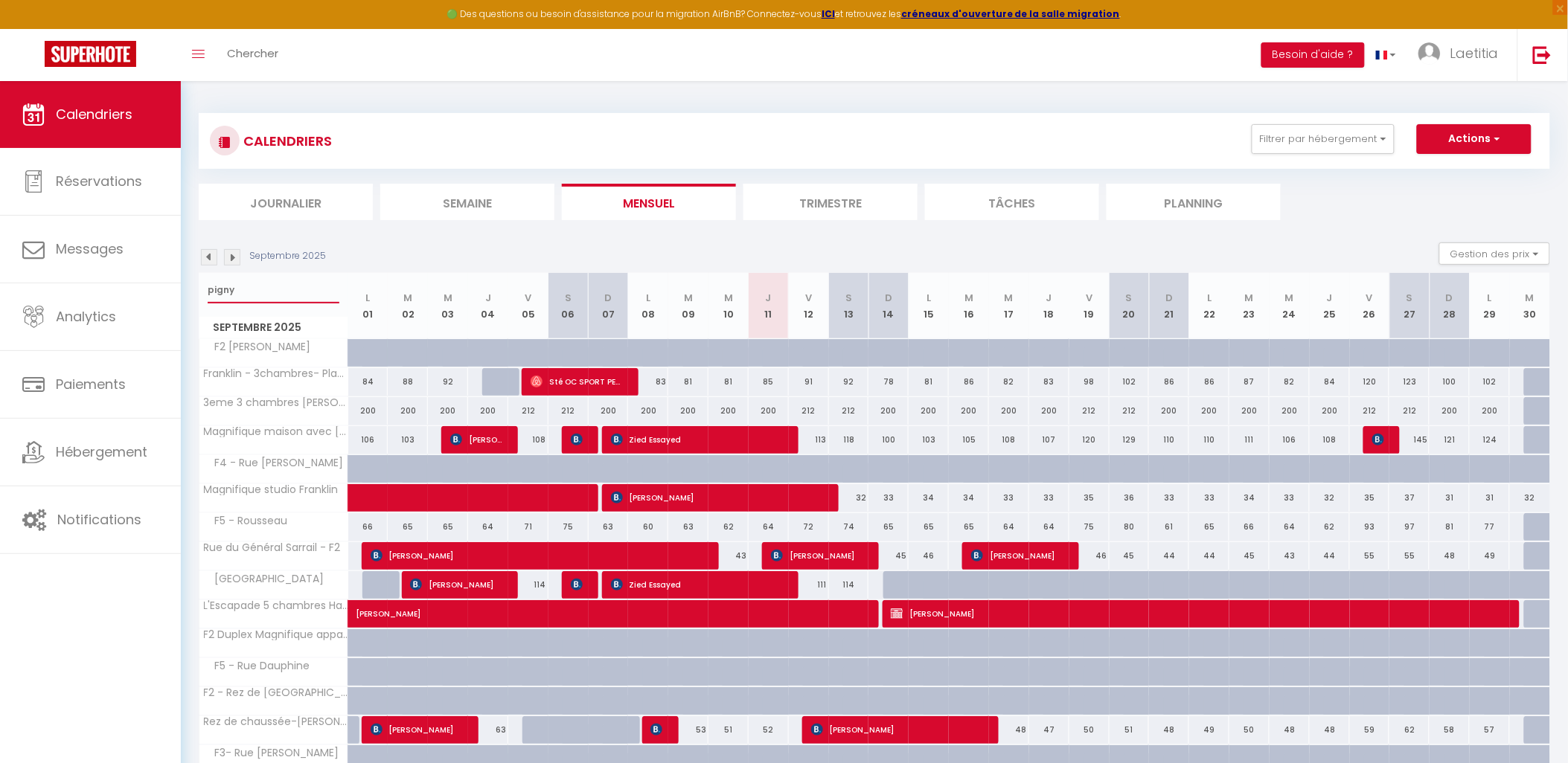
type input "pigny"
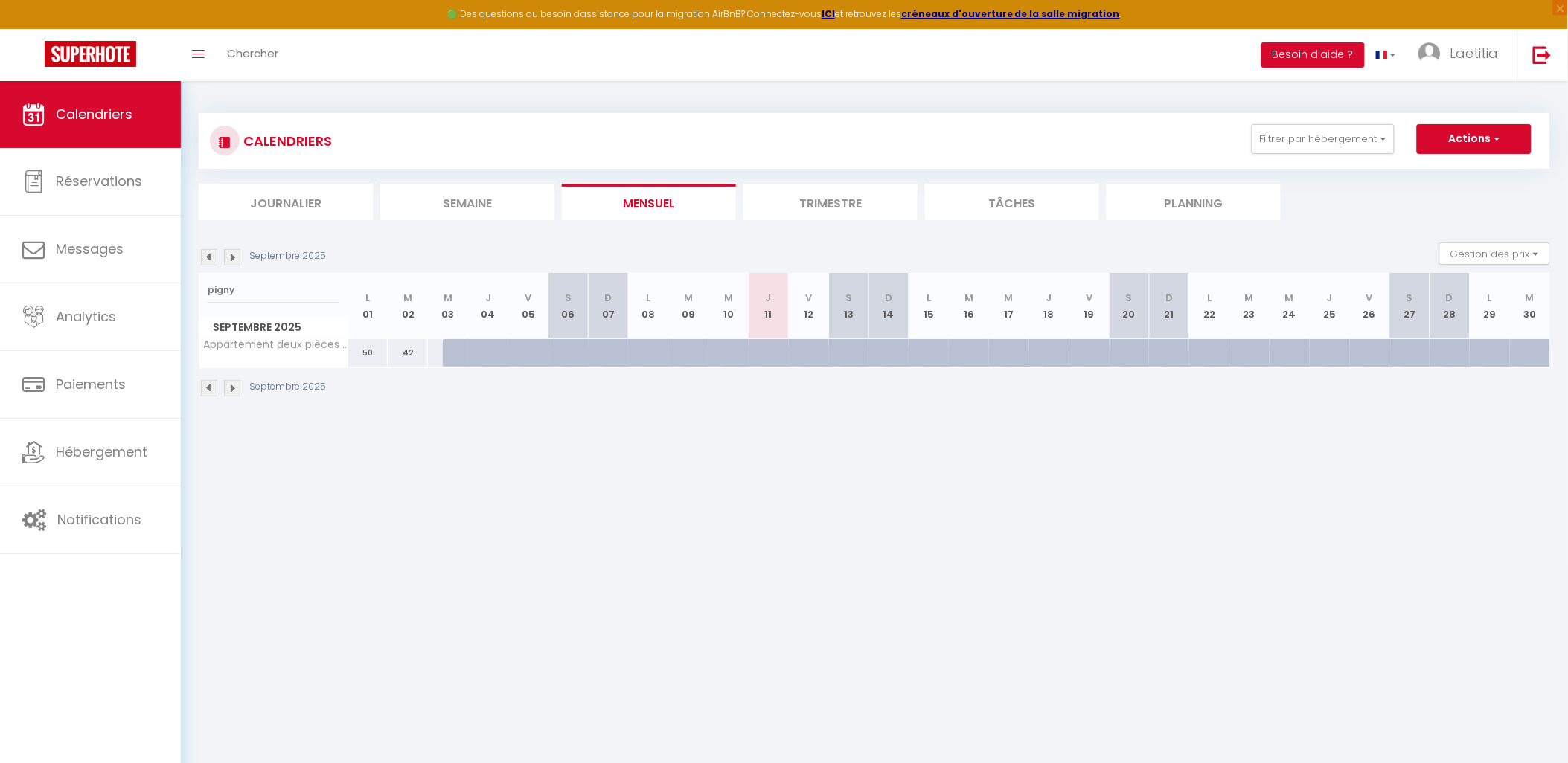
click at [211, 261] on img at bounding box center [209, 257] width 16 height 16
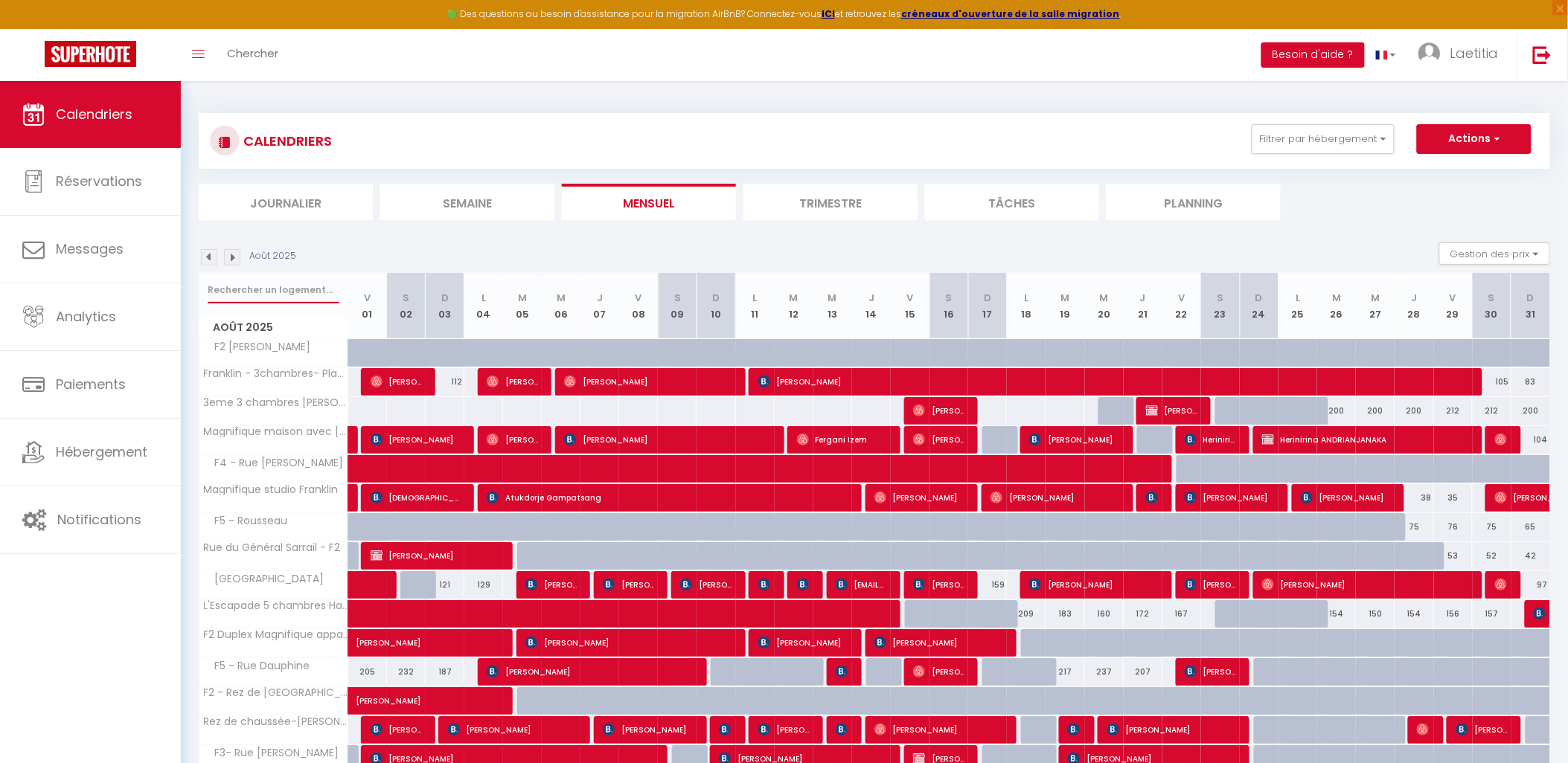
click at [280, 292] on input "text" at bounding box center [274, 289] width 132 height 27
type input "pigny"
